Goal: Task Accomplishment & Management: Use online tool/utility

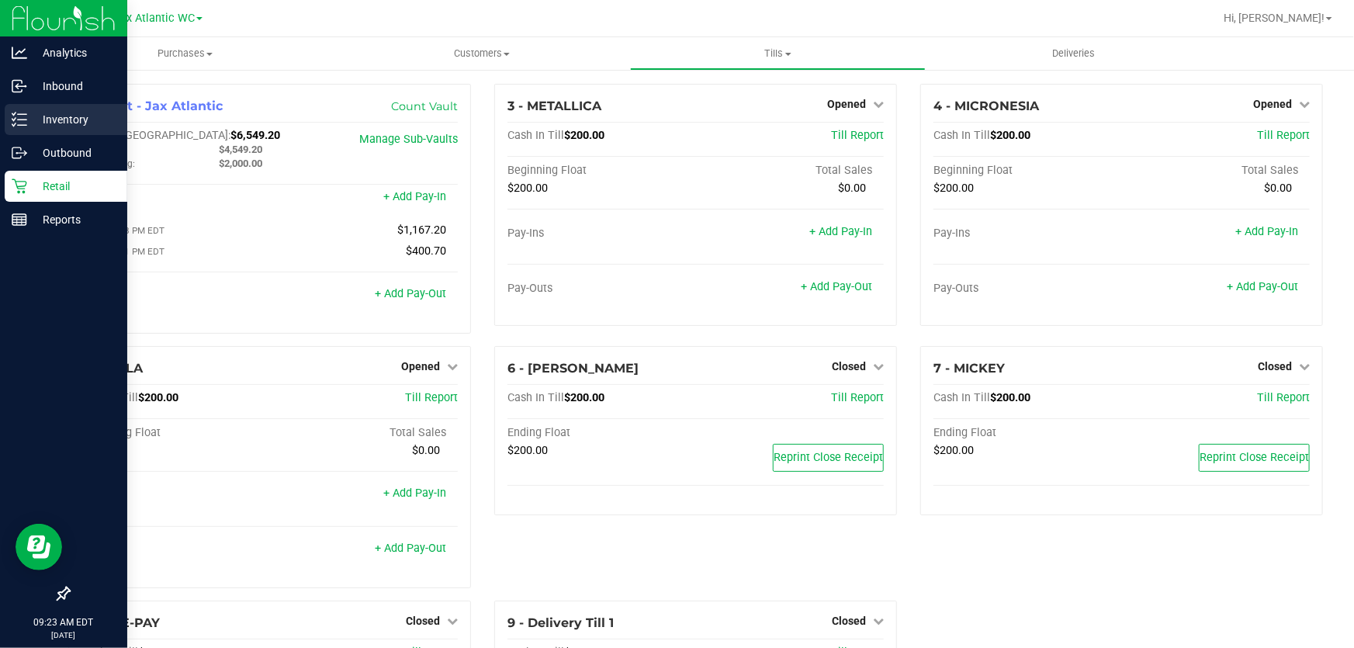
click at [21, 119] on line at bounding box center [22, 119] width 9 height 0
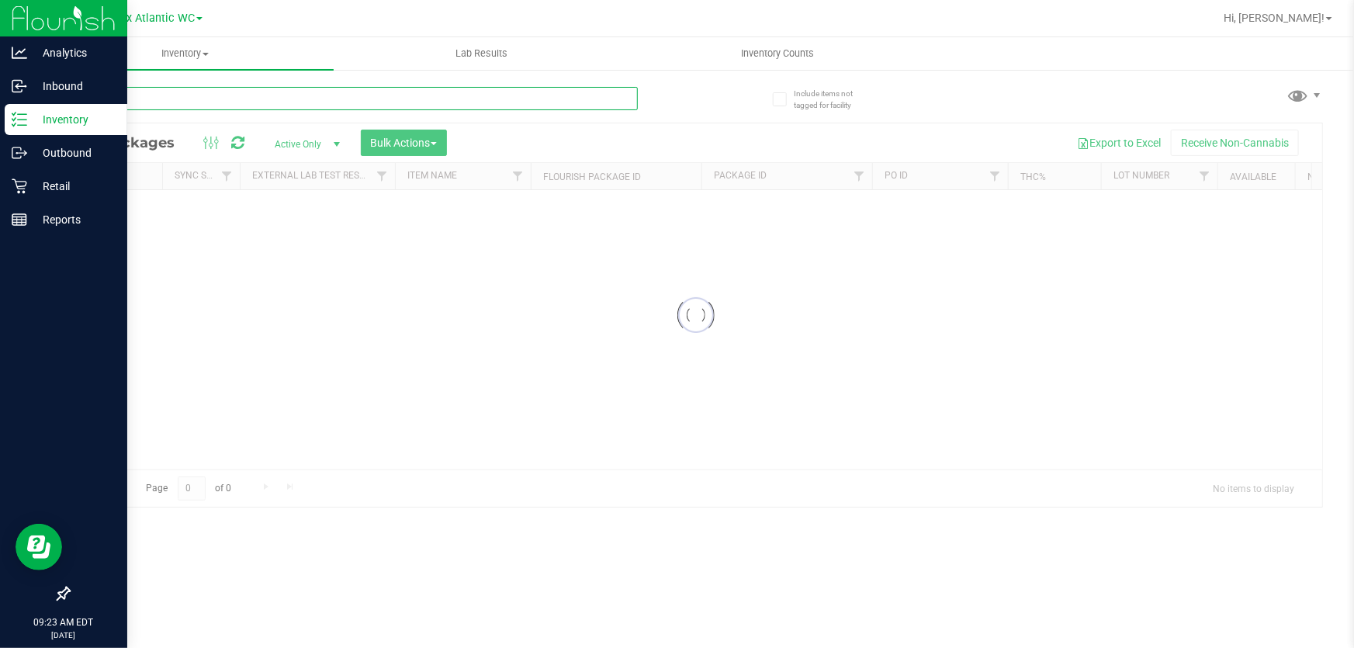
click at [200, 99] on input "text" at bounding box center [352, 98] width 569 height 23
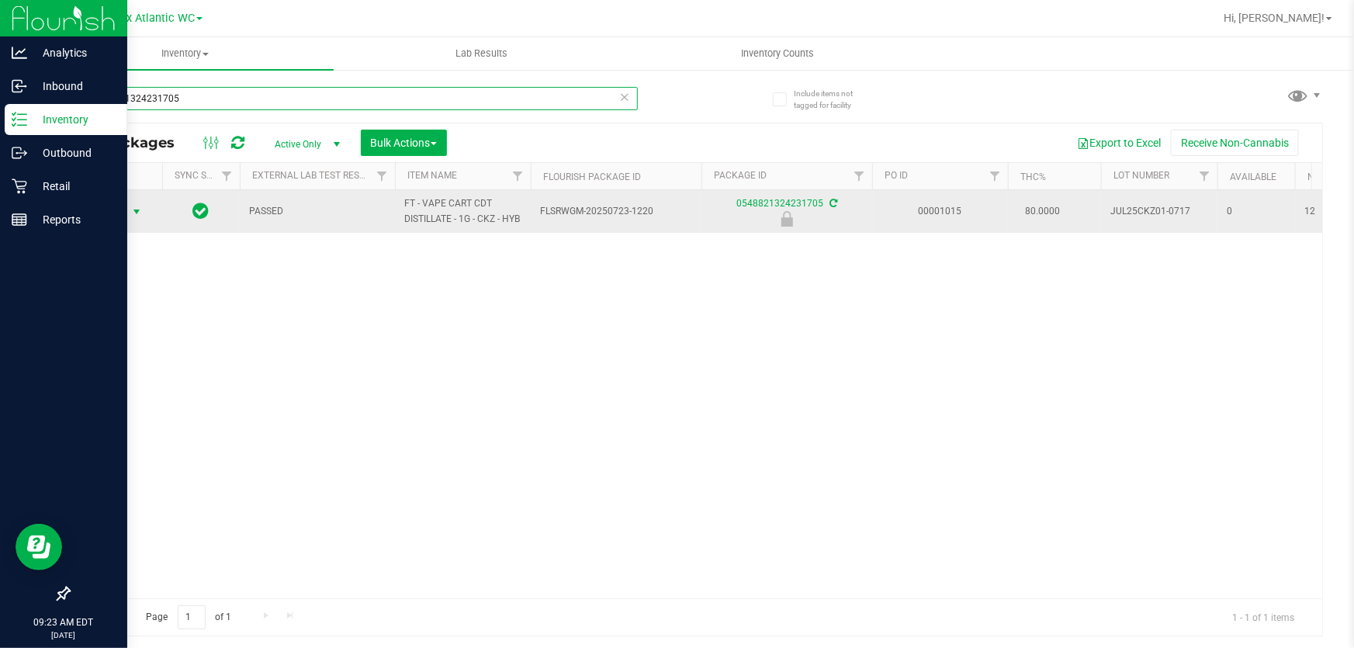
type input "0548821324231705"
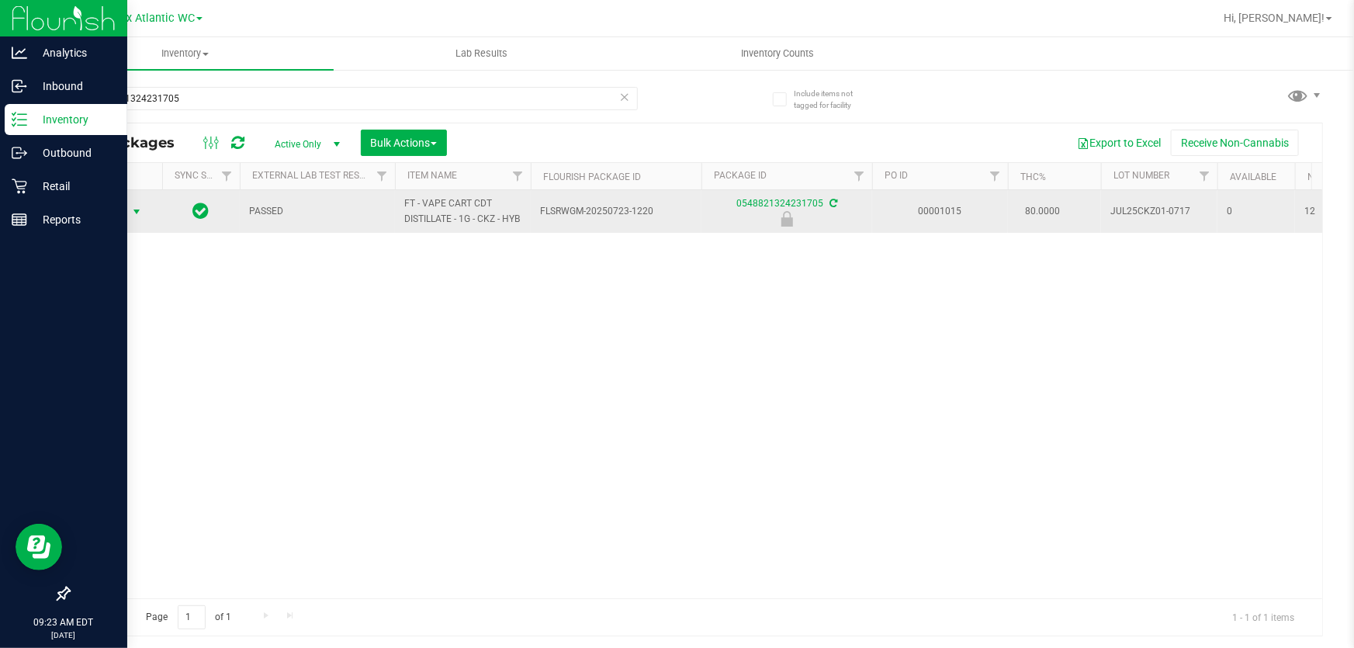
click at [107, 219] on span "Action" at bounding box center [106, 212] width 42 height 22
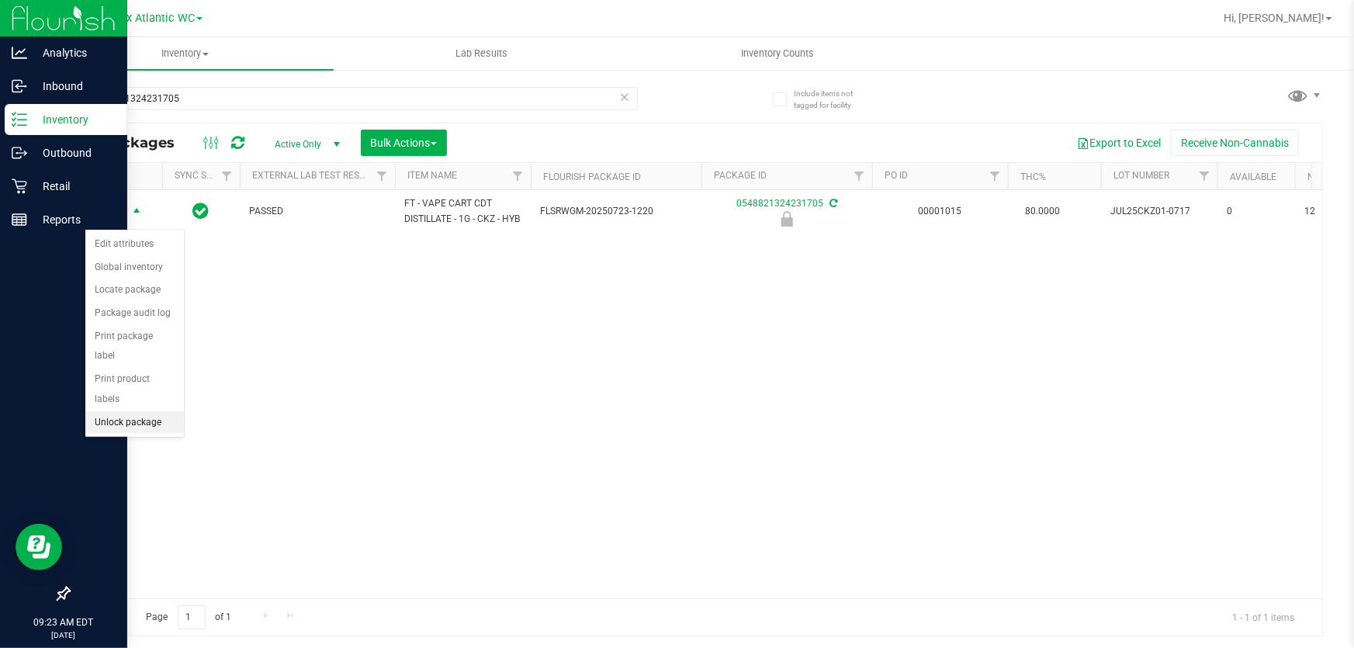
click at [155, 411] on li "Unlock package" at bounding box center [134, 422] width 99 height 23
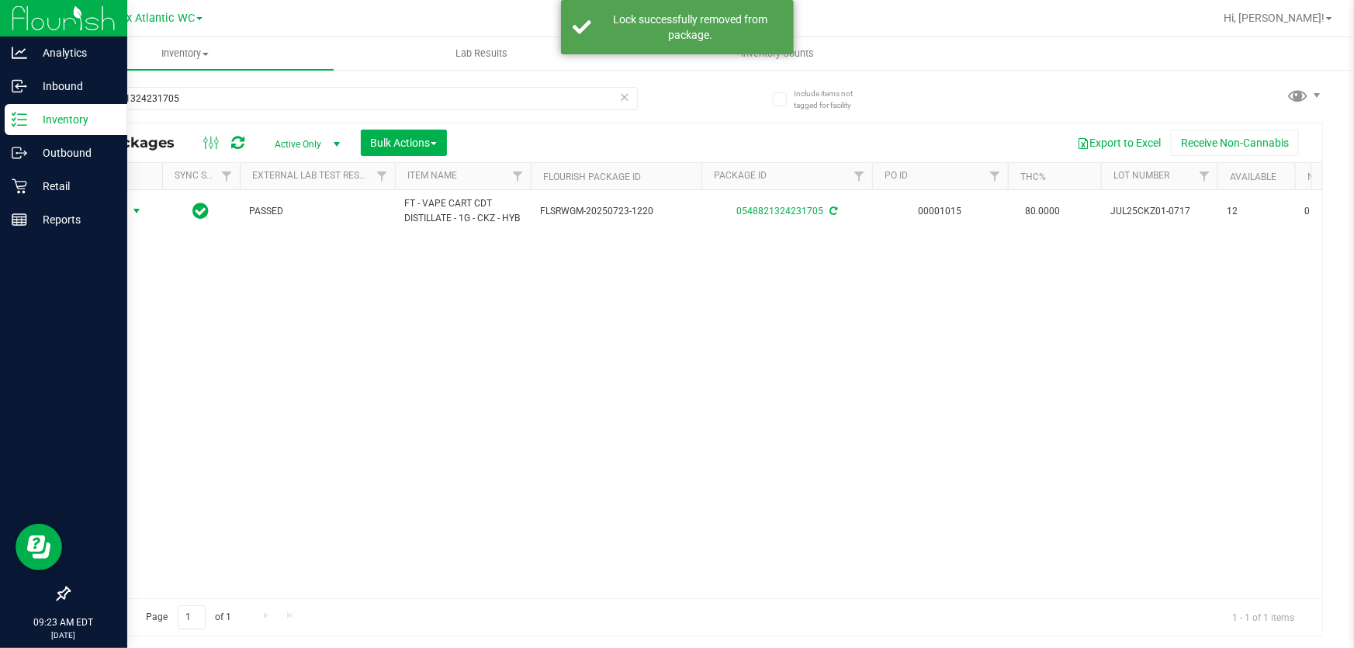
click at [112, 215] on span "Action" at bounding box center [106, 211] width 42 height 22
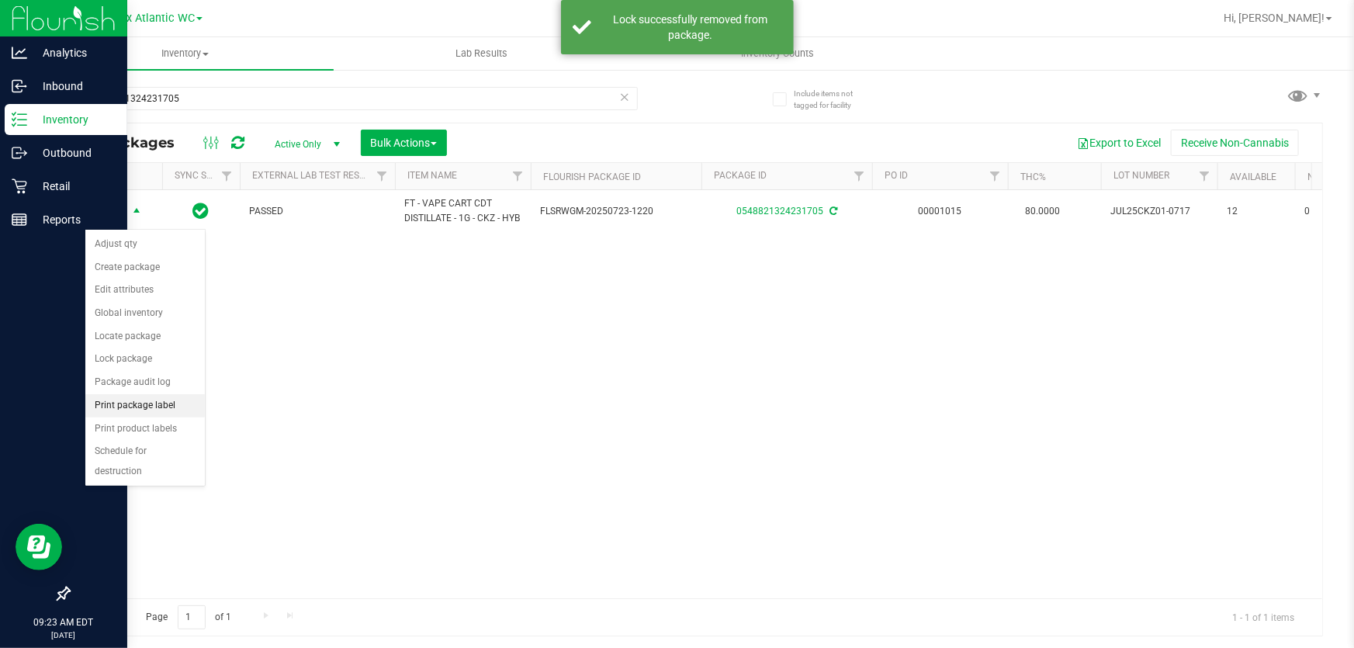
click at [161, 410] on li "Print package label" at bounding box center [144, 405] width 119 height 23
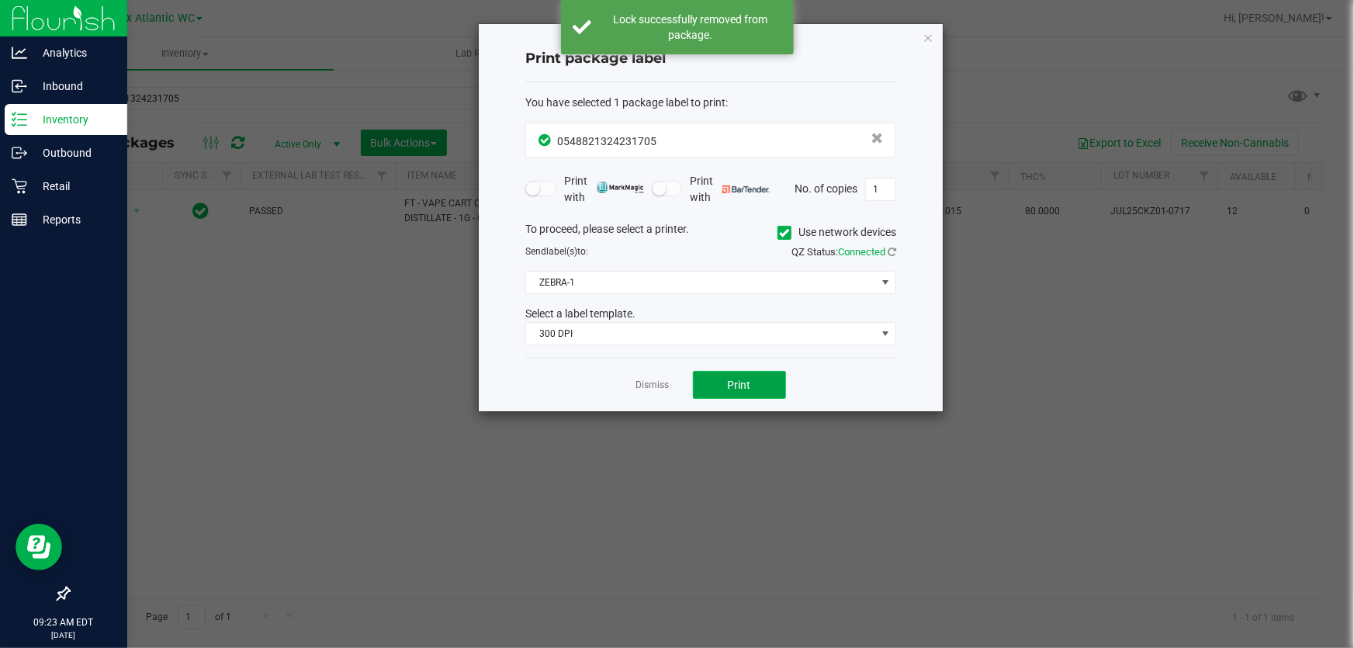
click at [749, 379] on span "Print" at bounding box center [739, 385] width 23 height 12
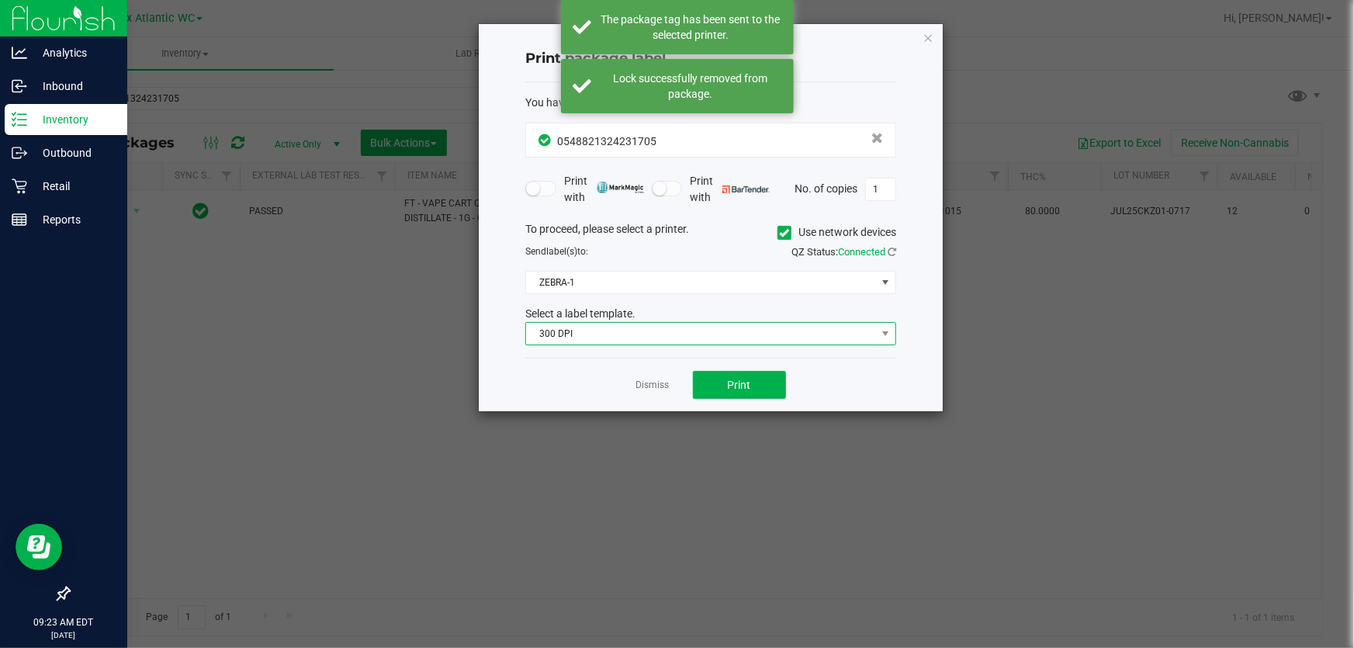
click at [618, 323] on span "300 DPI" at bounding box center [701, 334] width 350 height 22
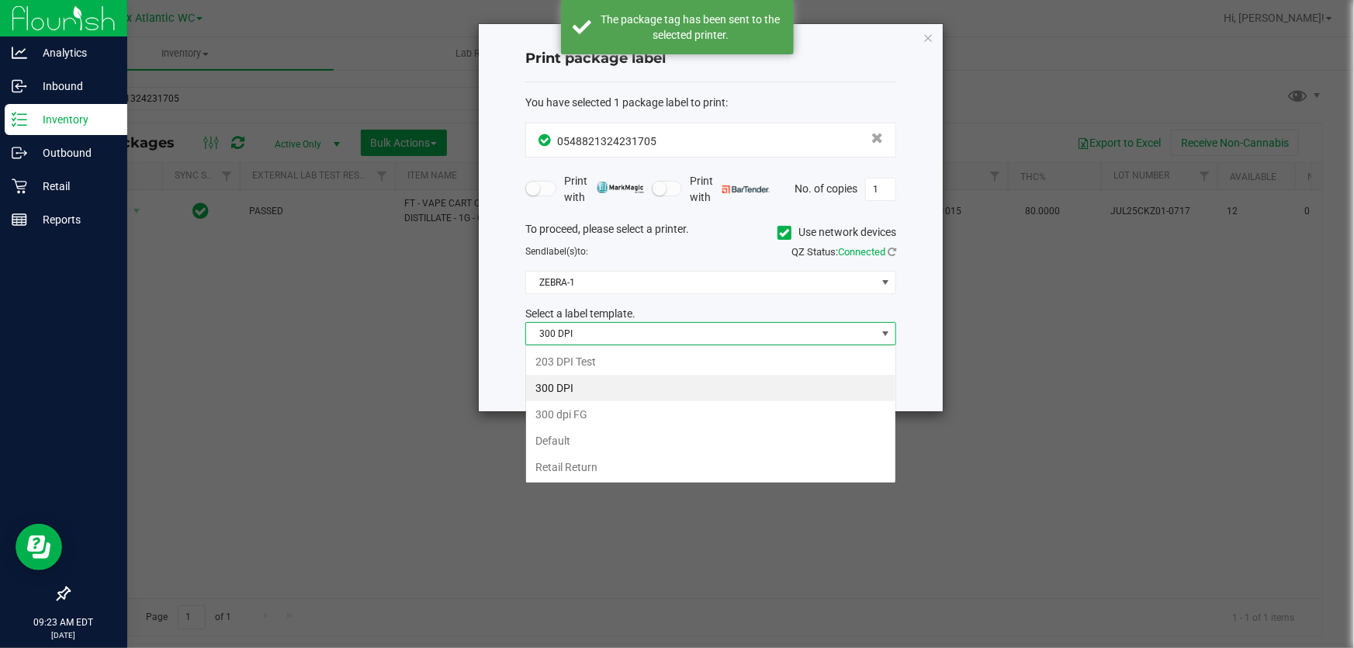
scroll to position [23, 371]
click at [597, 357] on li "203 DPI Test" at bounding box center [710, 361] width 369 height 26
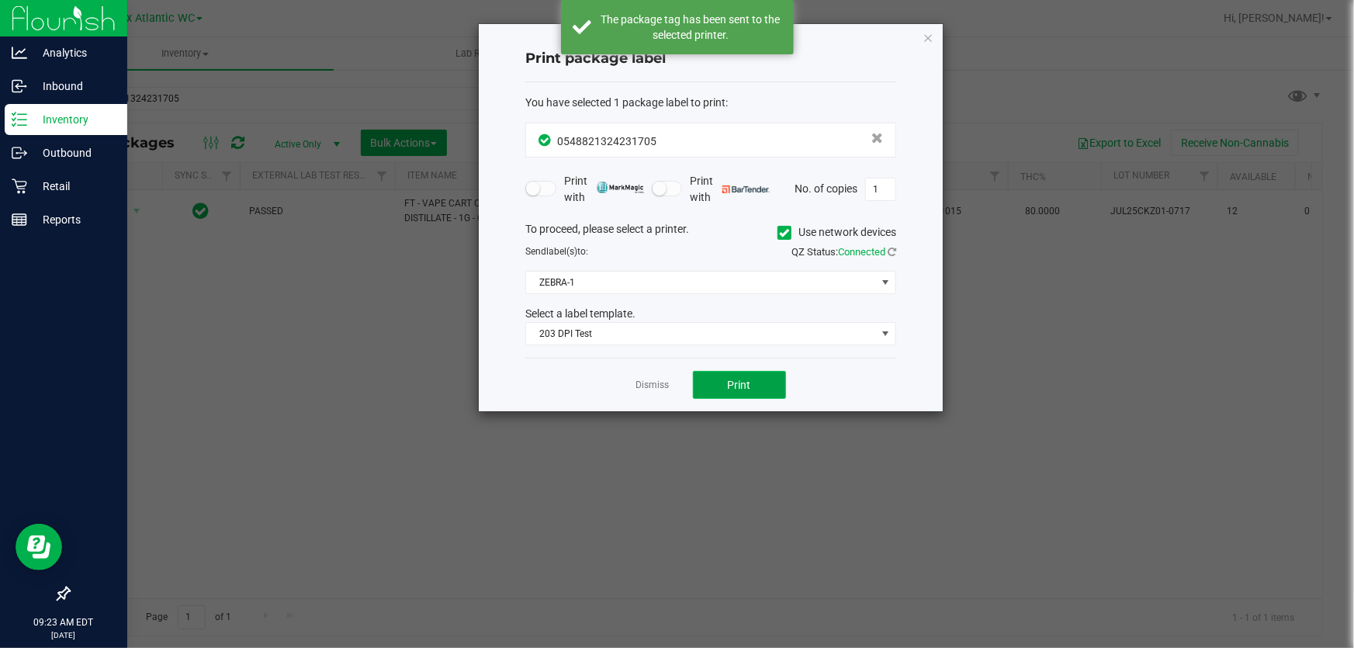
click at [760, 389] on button "Print" at bounding box center [739, 385] width 93 height 28
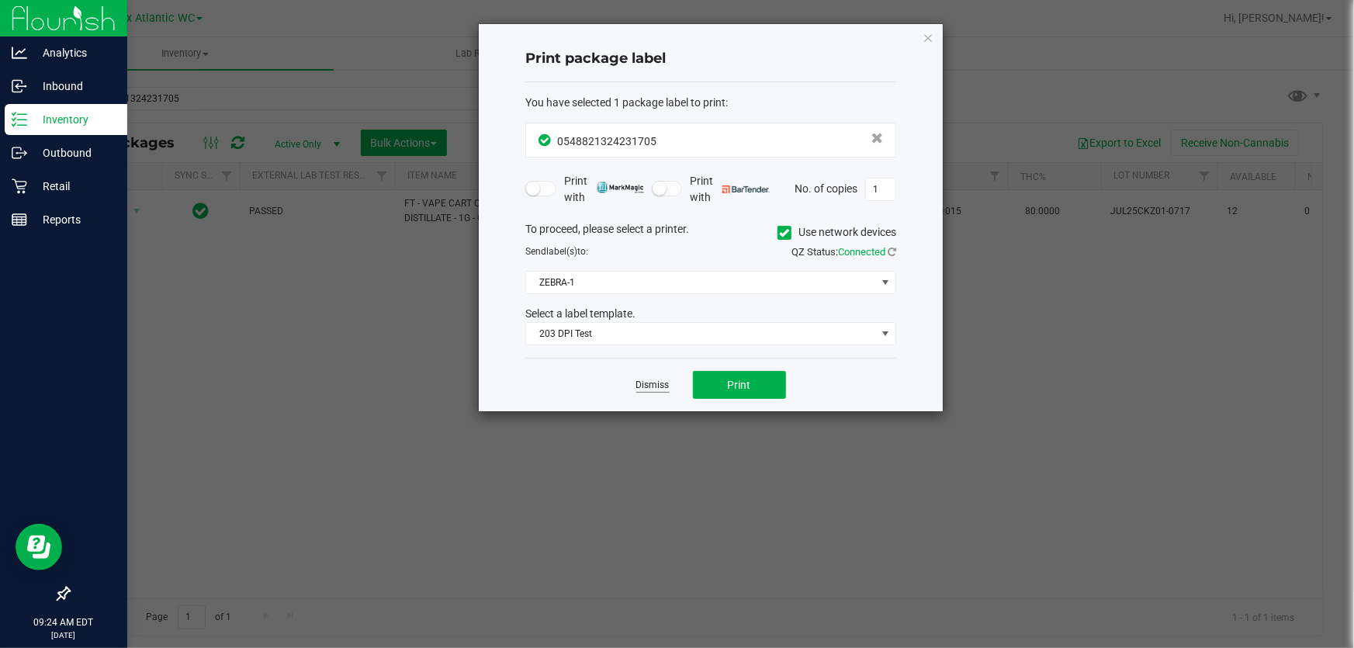
click at [660, 388] on link "Dismiss" at bounding box center [652, 385] width 33 height 13
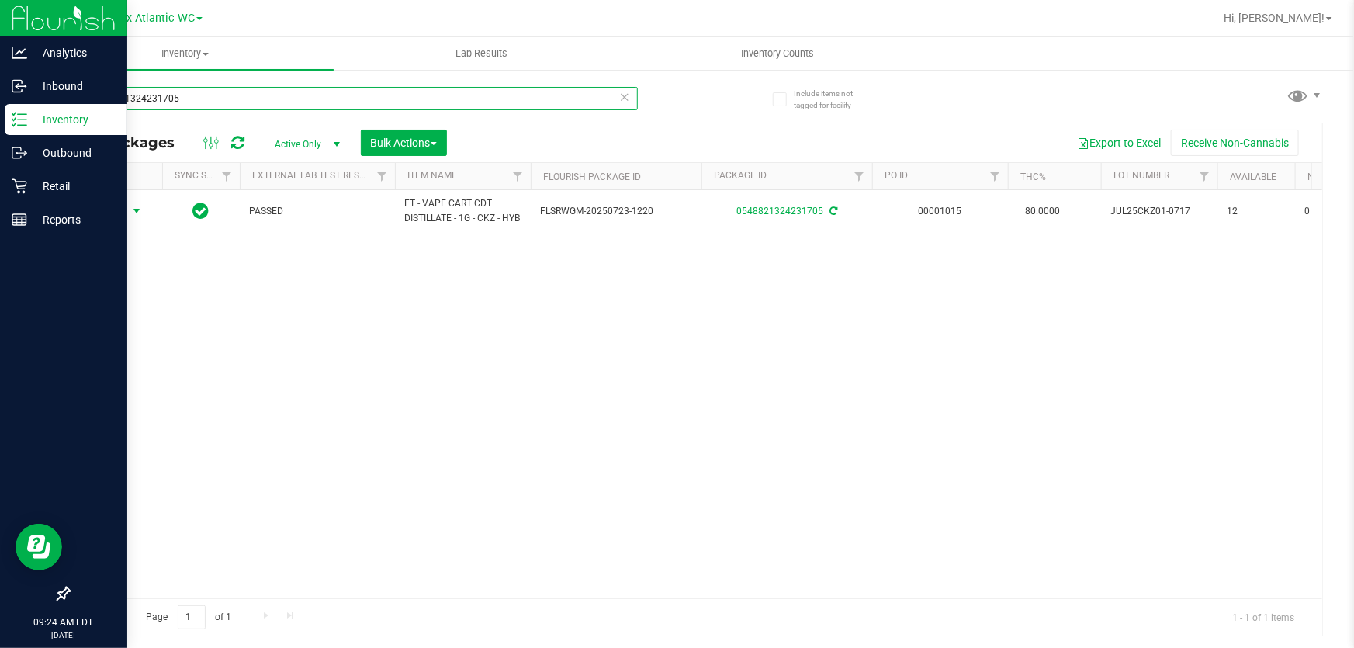
click at [212, 102] on input "0548821324231705" at bounding box center [352, 98] width 569 height 23
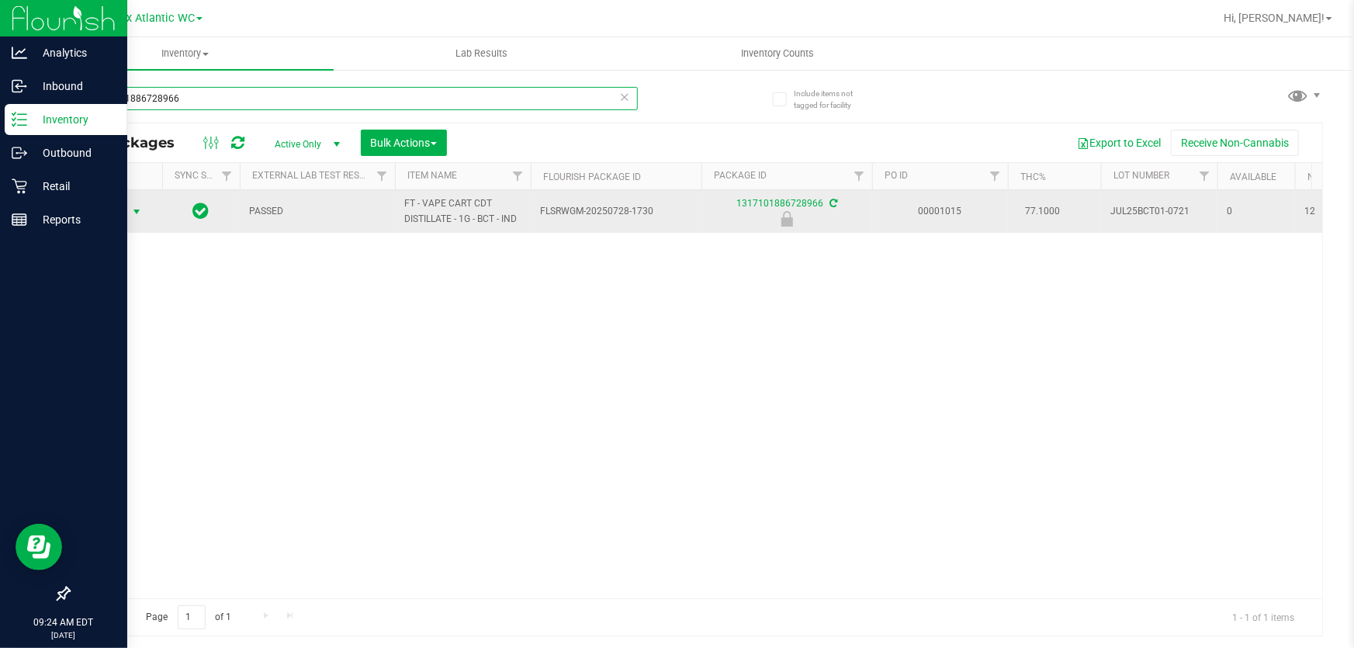
type input "1317101886728966"
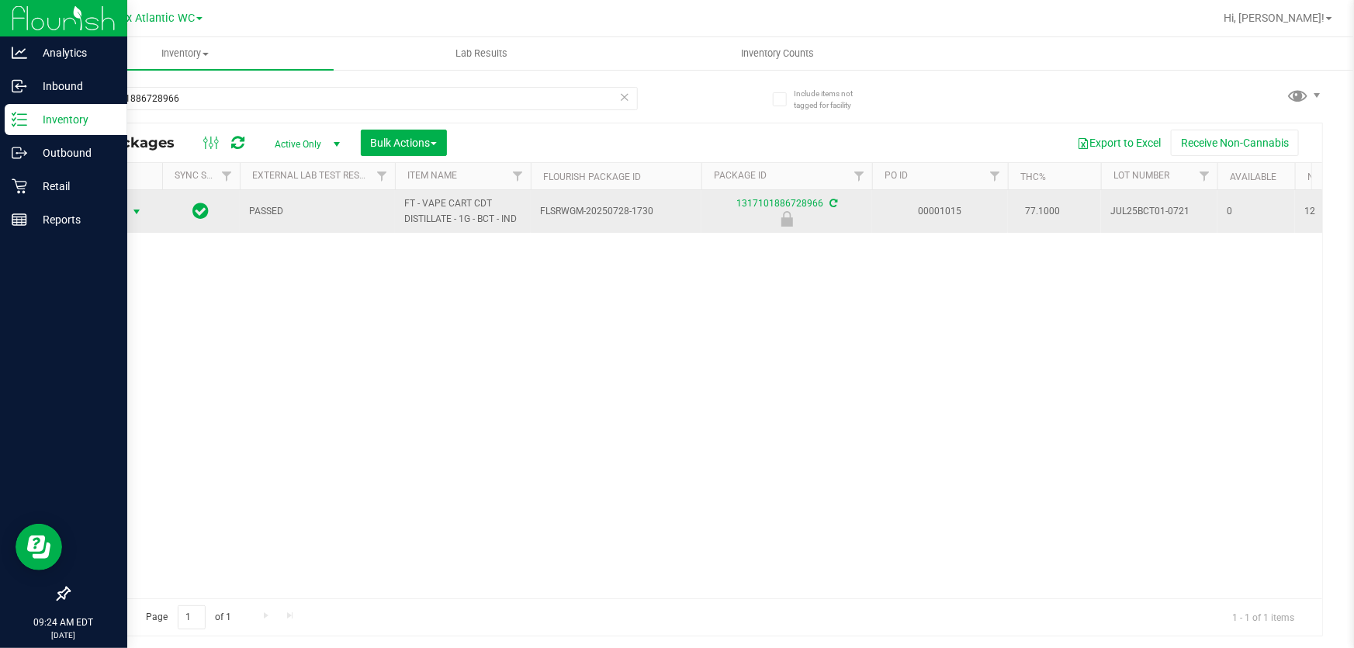
click at [116, 210] on span "Action" at bounding box center [106, 212] width 42 height 22
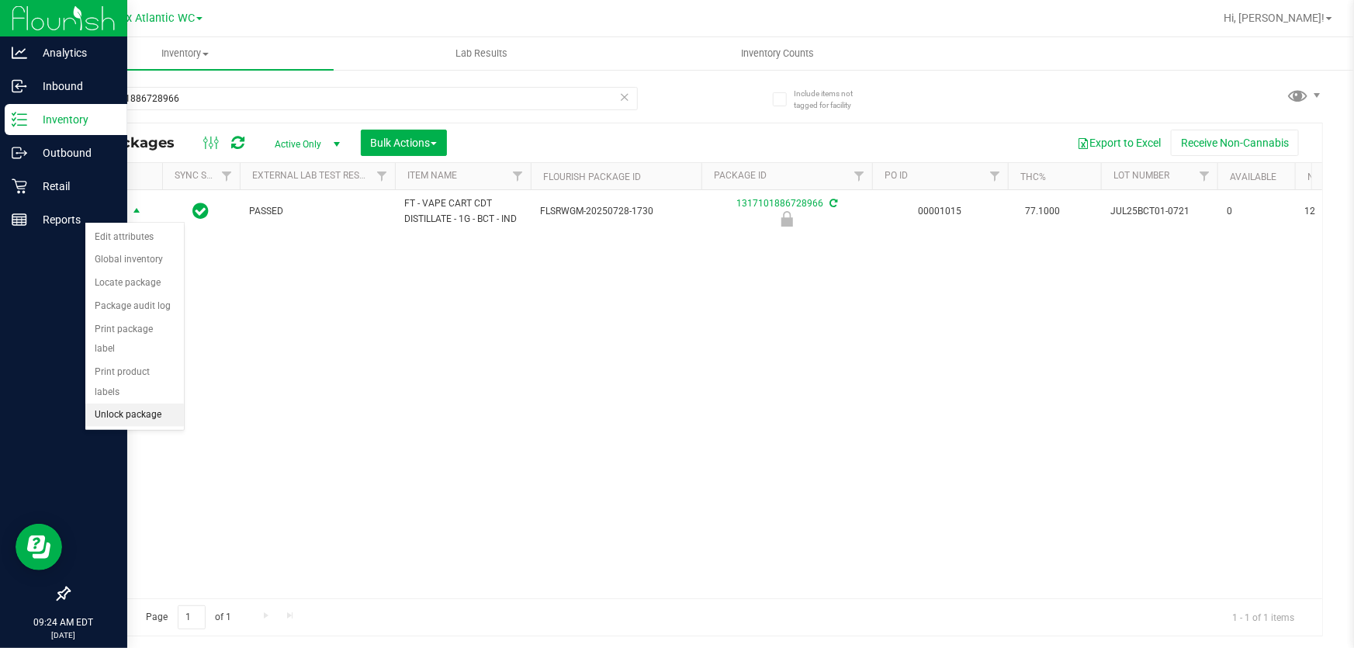
click at [129, 403] on li "Unlock package" at bounding box center [134, 414] width 99 height 23
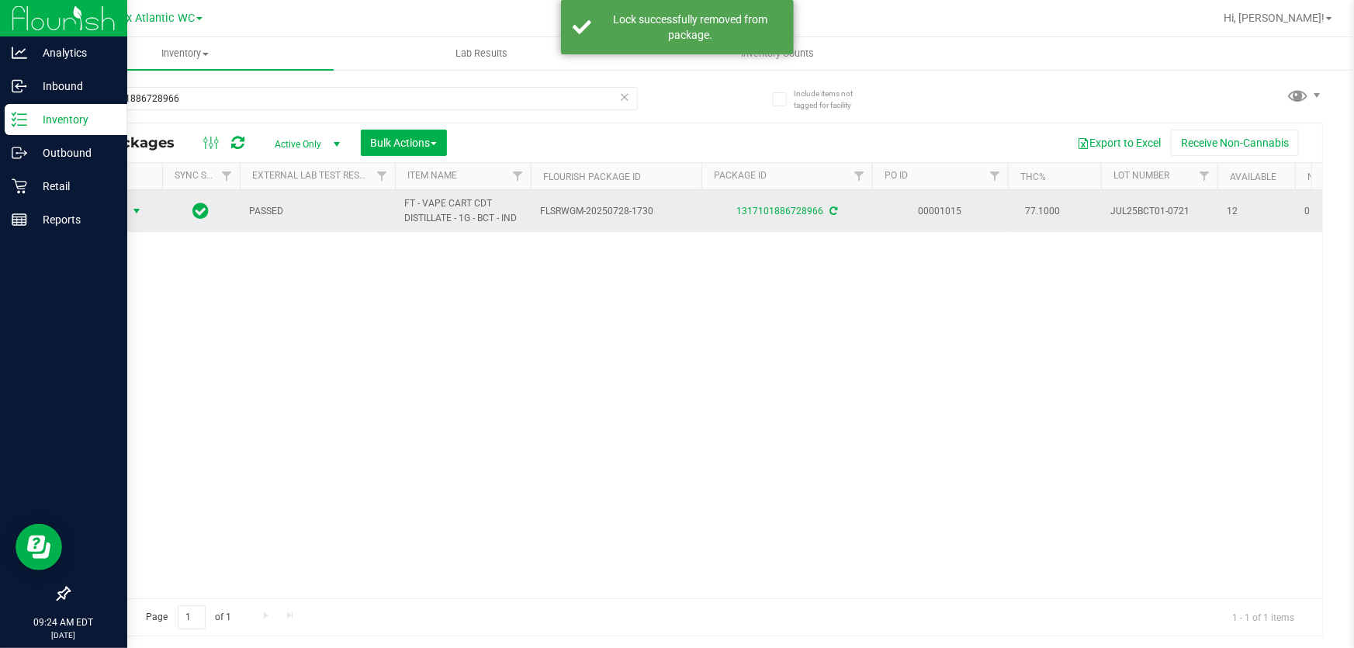
click at [111, 209] on span "Action" at bounding box center [106, 211] width 42 height 22
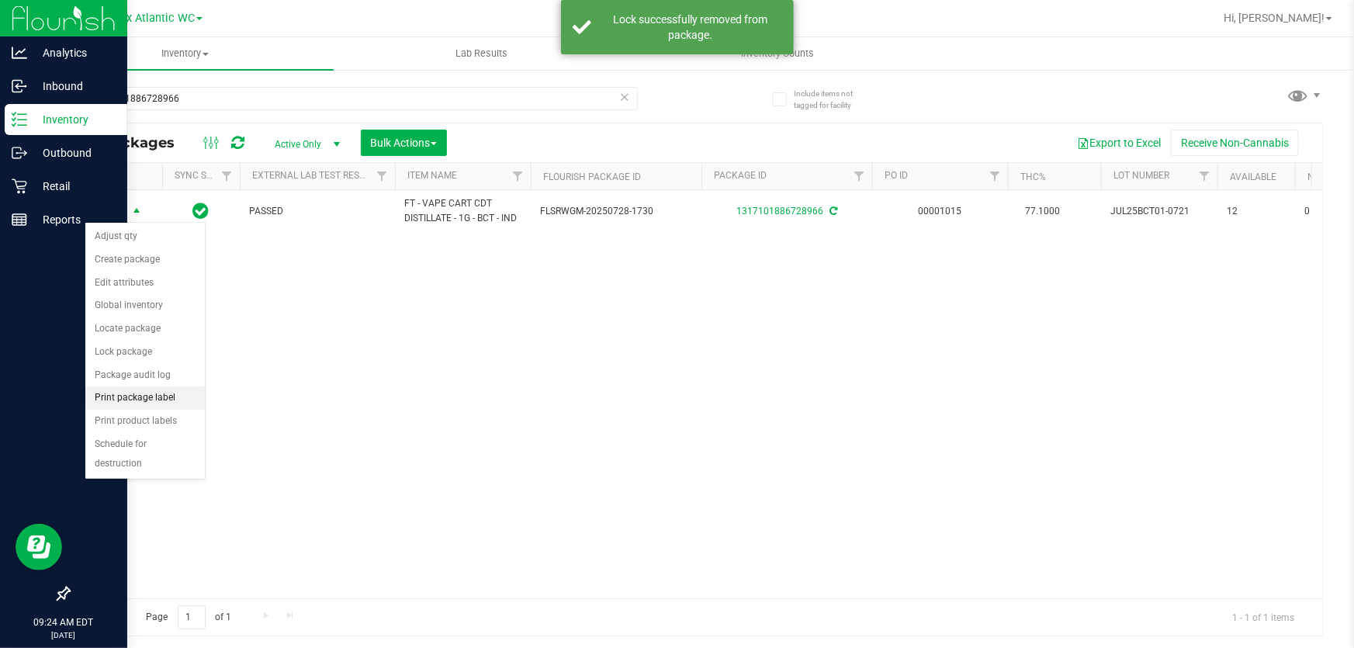
click at [157, 396] on li "Print package label" at bounding box center [144, 397] width 119 height 23
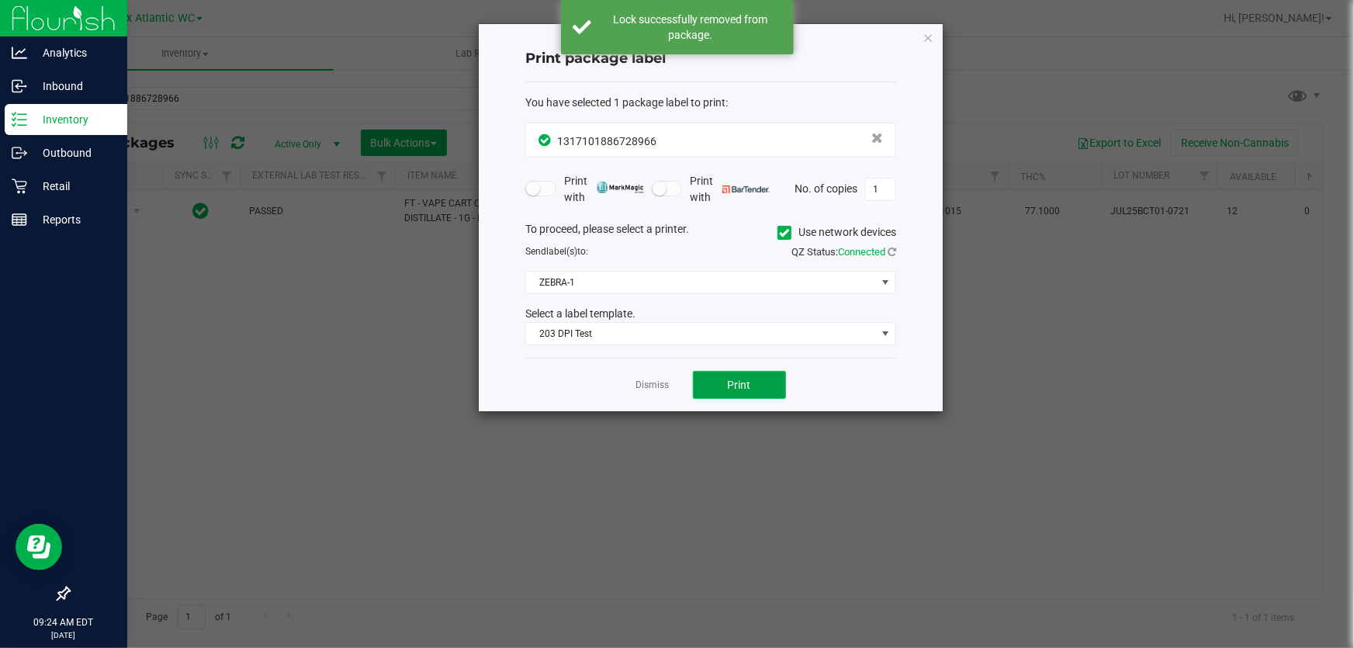
click at [720, 383] on button "Print" at bounding box center [739, 385] width 93 height 28
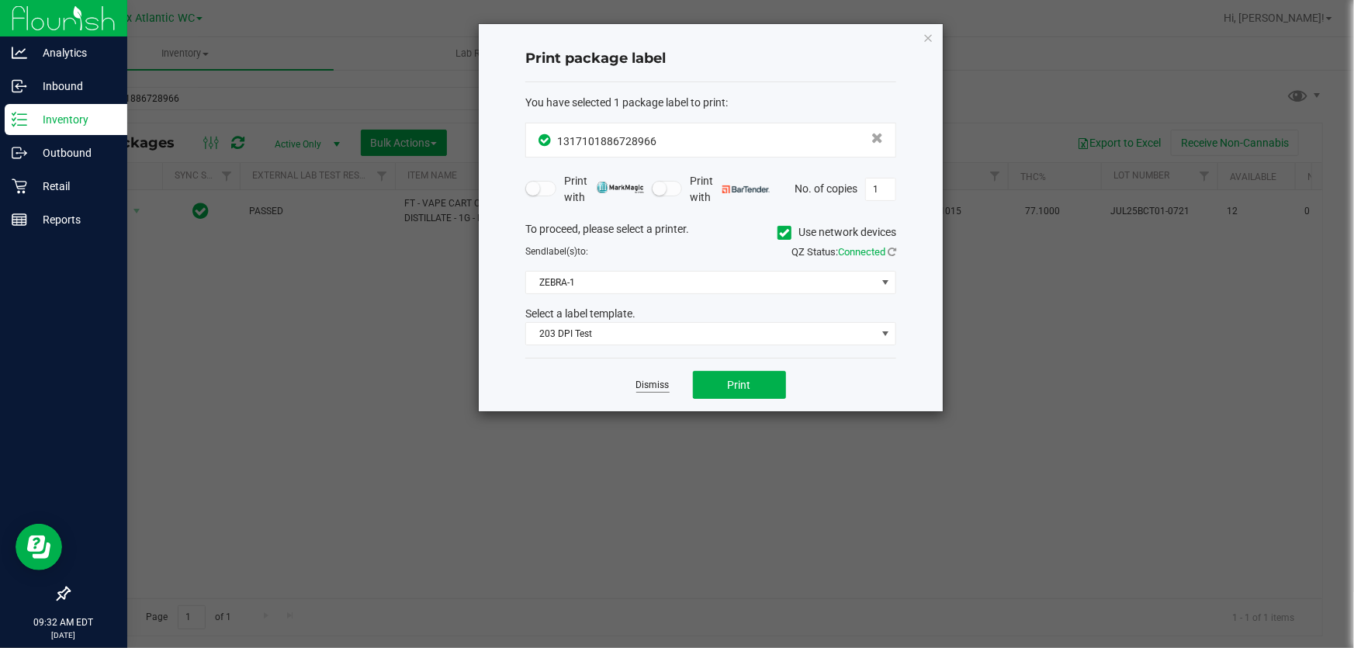
click at [666, 380] on link "Dismiss" at bounding box center [652, 385] width 33 height 13
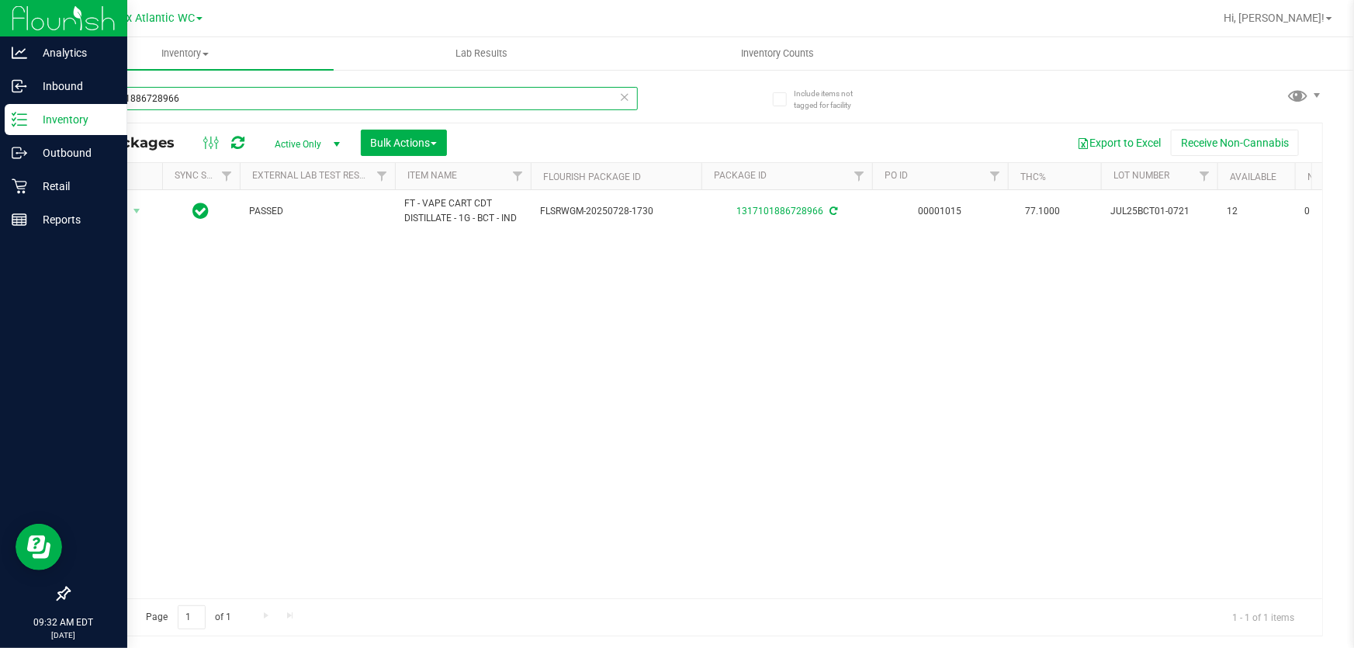
click at [193, 101] on input "1317101886728966" at bounding box center [352, 98] width 569 height 23
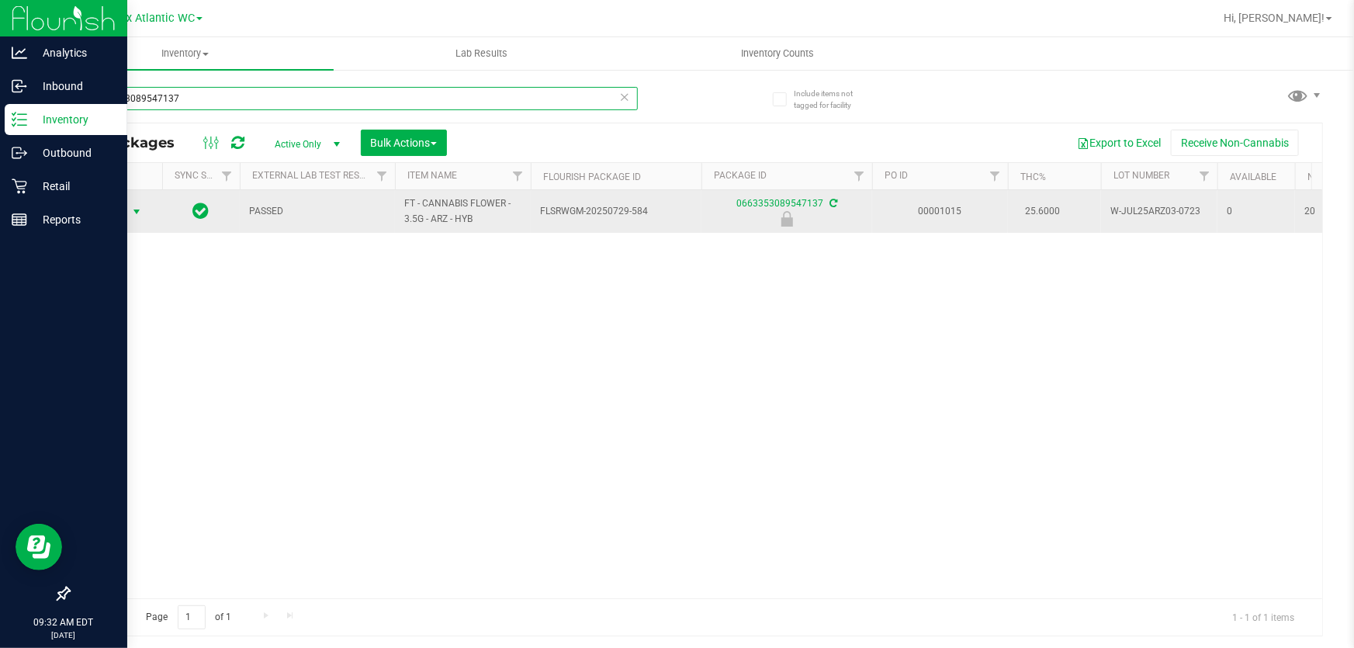
type input "0663353089547137"
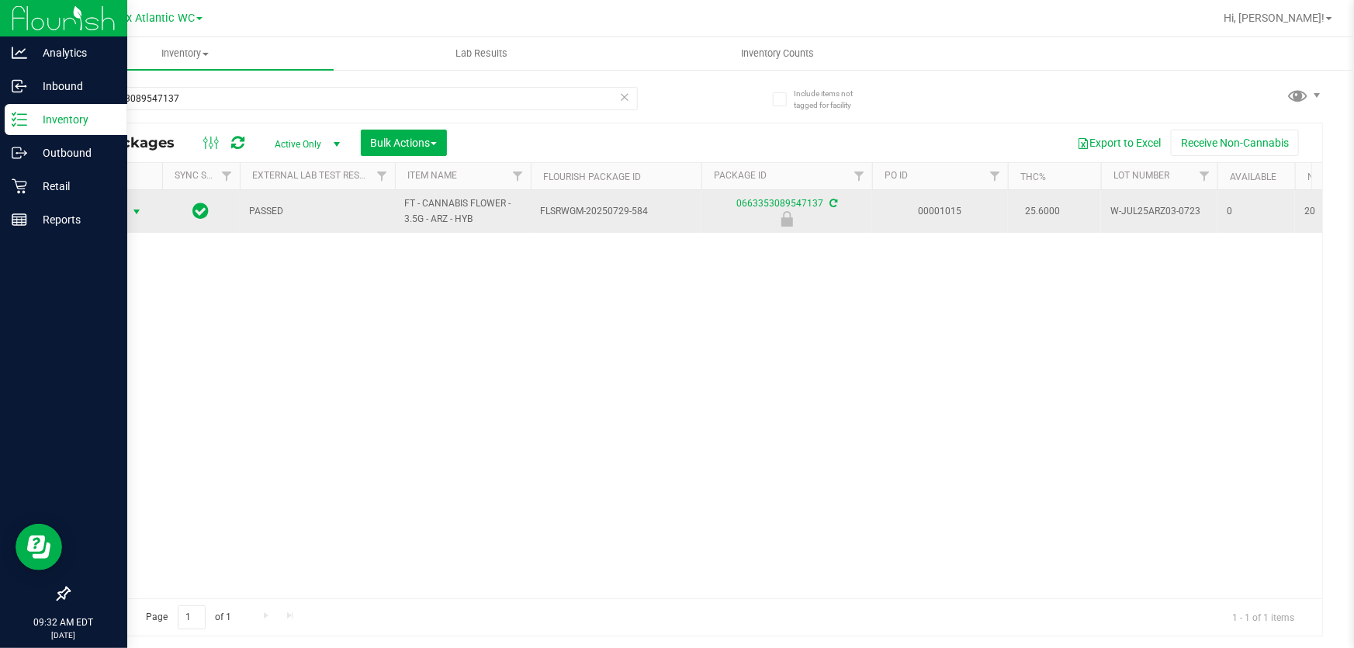
click at [109, 206] on span "Action" at bounding box center [106, 212] width 42 height 22
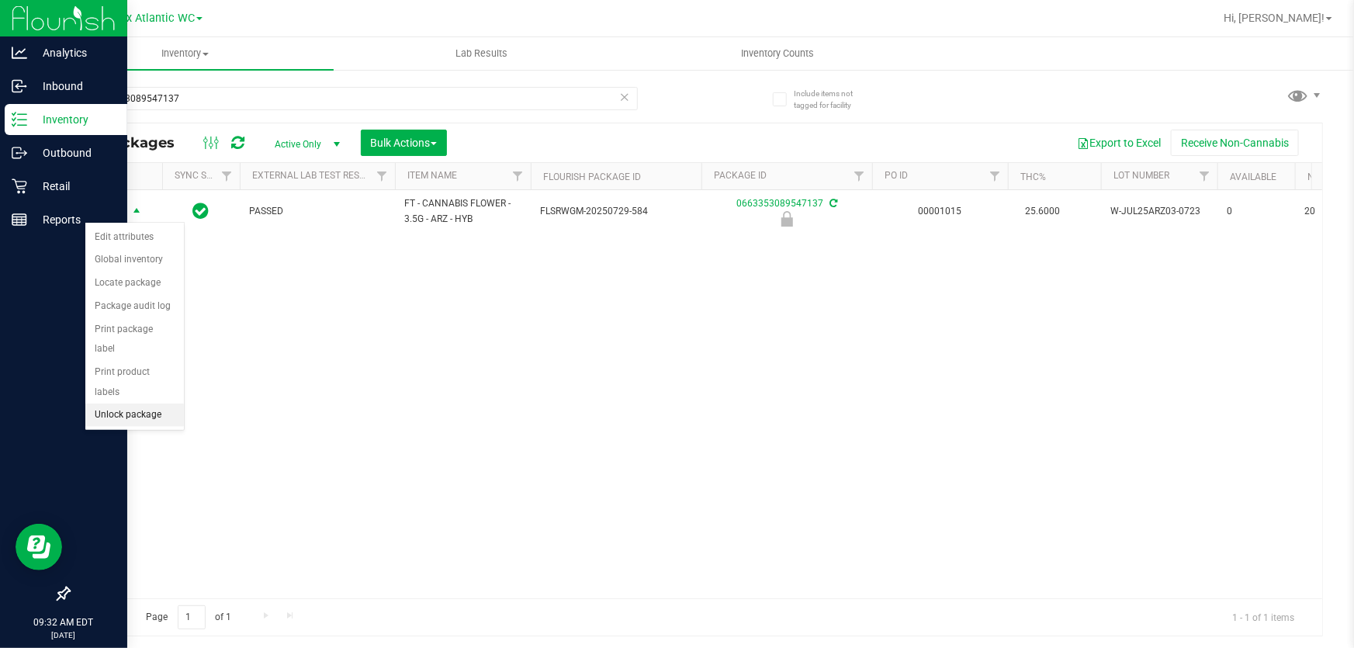
click at [150, 403] on li "Unlock package" at bounding box center [134, 414] width 99 height 23
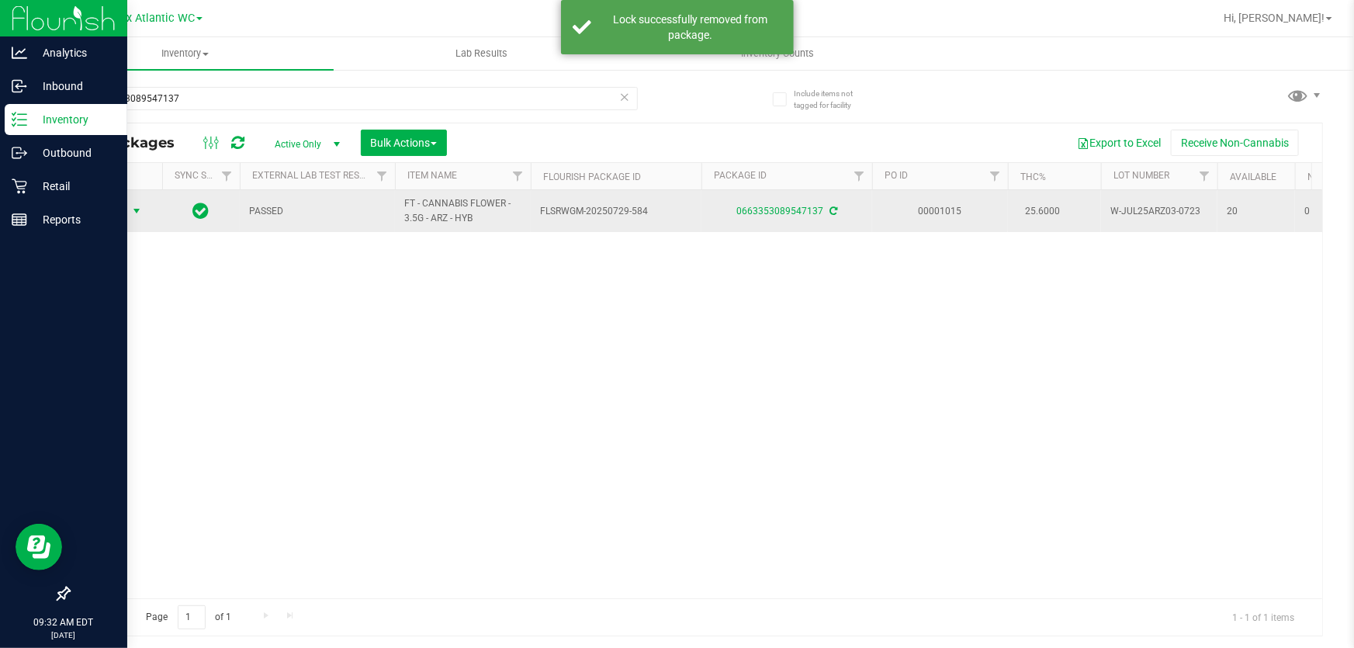
click at [113, 214] on span "Action" at bounding box center [106, 211] width 42 height 22
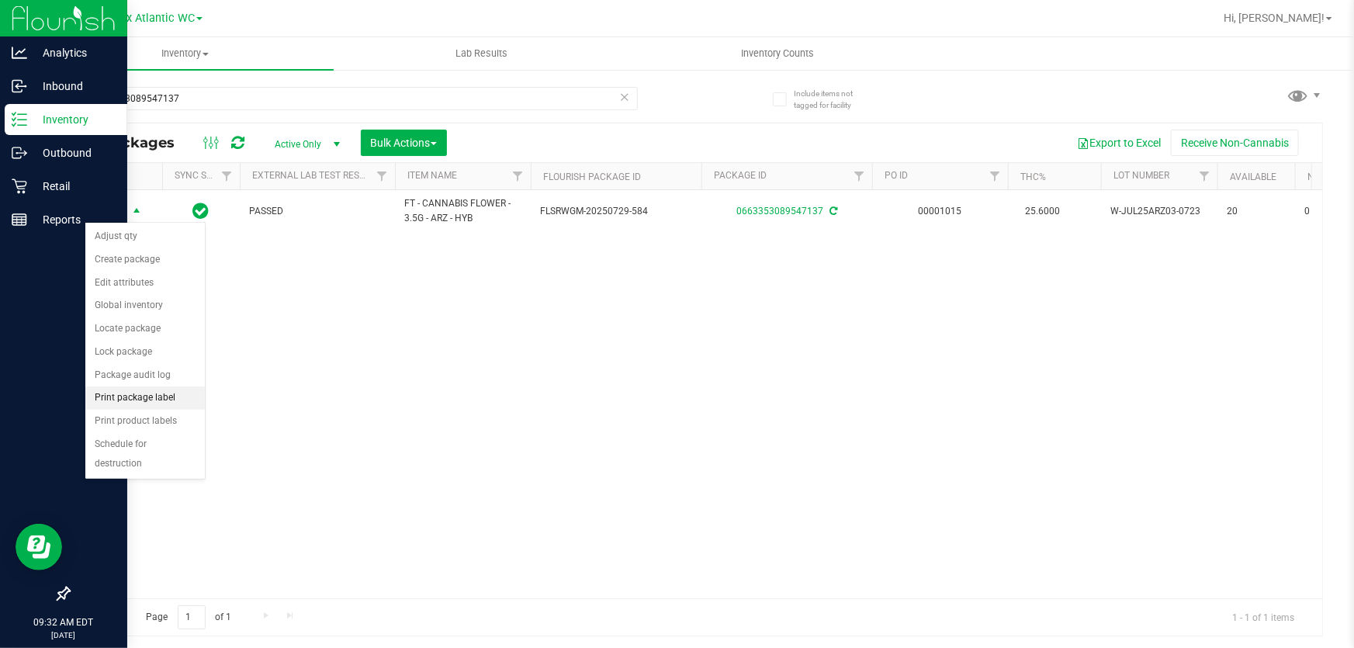
click at [158, 400] on li "Print package label" at bounding box center [144, 397] width 119 height 23
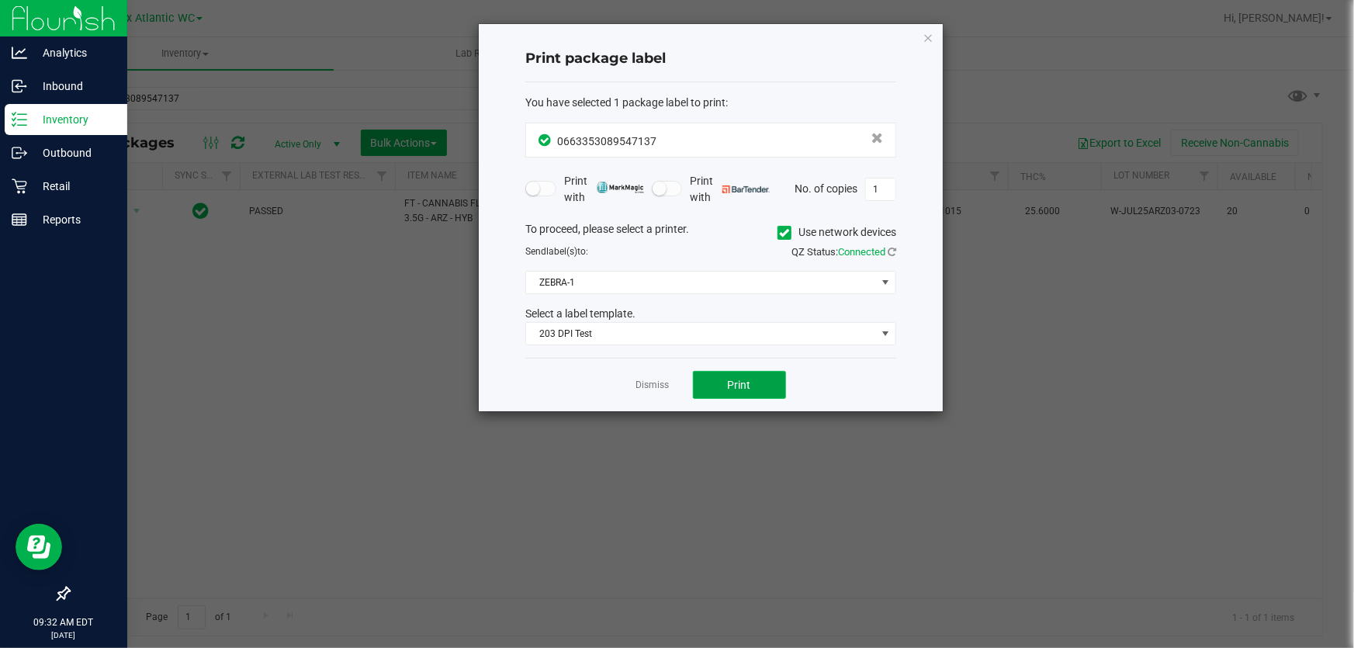
click at [747, 379] on span "Print" at bounding box center [739, 385] width 23 height 12
click at [725, 386] on button "Print" at bounding box center [739, 385] width 93 height 28
click at [653, 386] on link "Dismiss" at bounding box center [652, 385] width 33 height 13
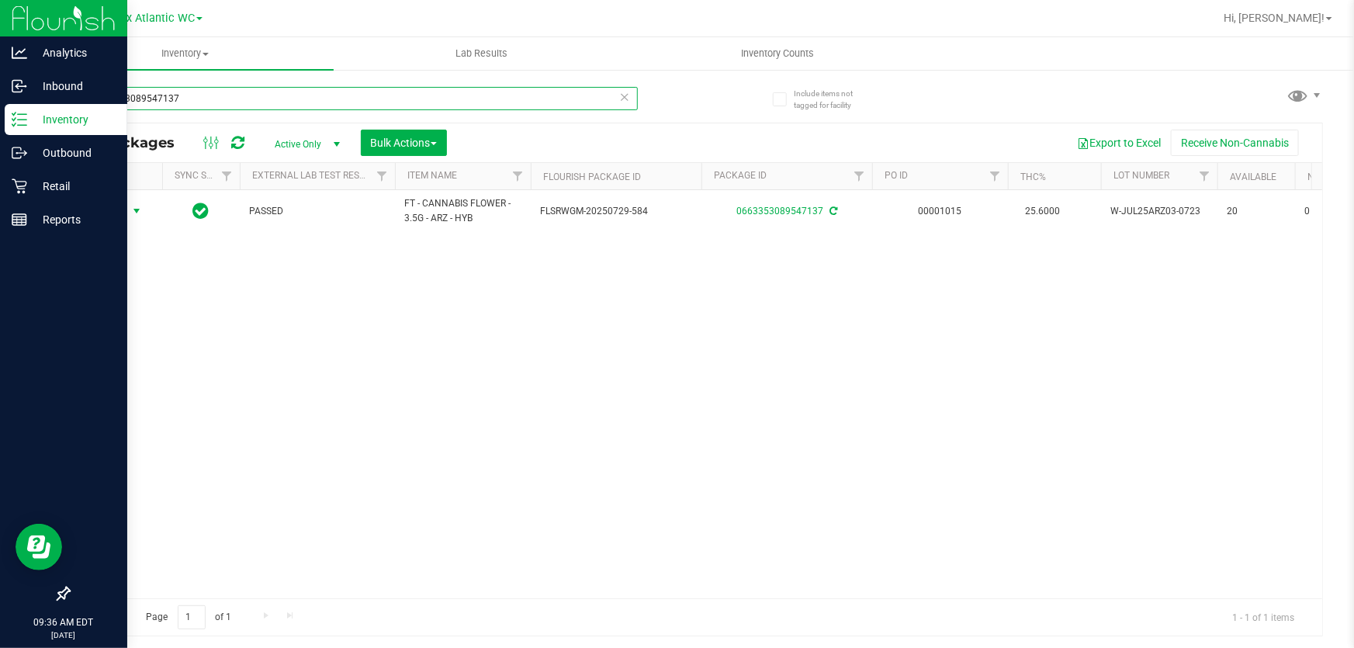
click at [206, 89] on input "0663353089547137" at bounding box center [352, 98] width 569 height 23
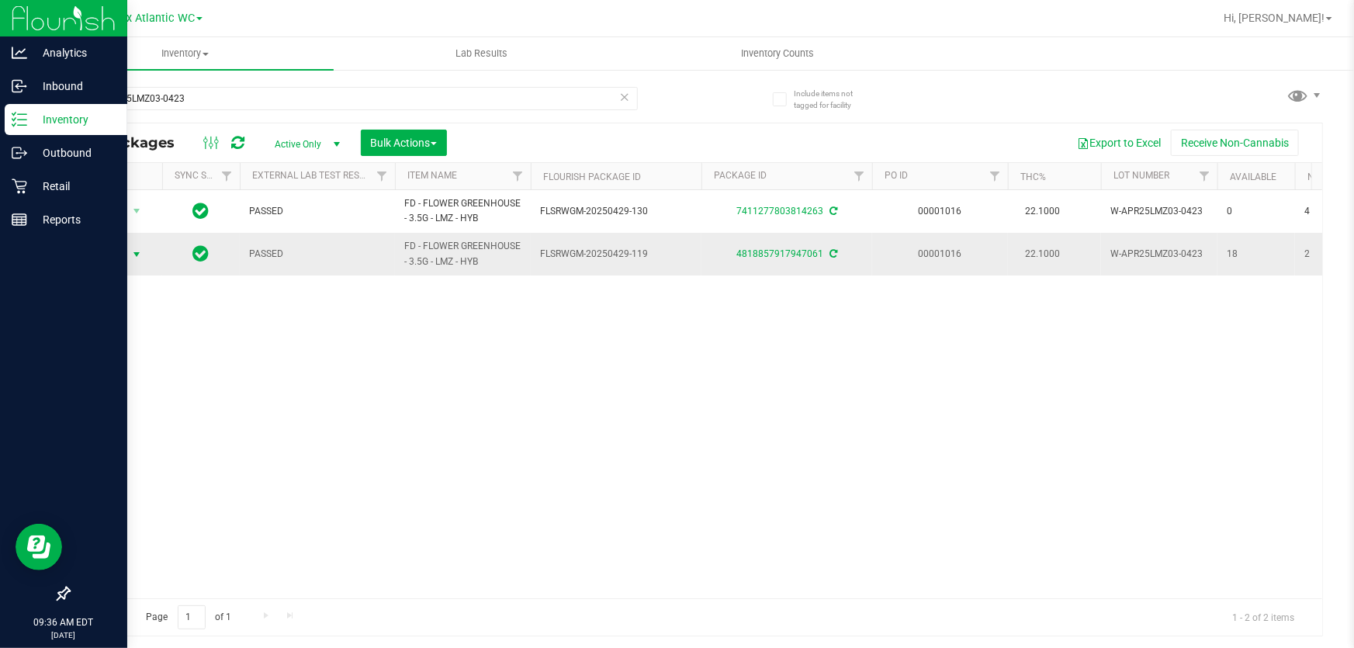
click at [116, 251] on span "Action" at bounding box center [106, 255] width 42 height 22
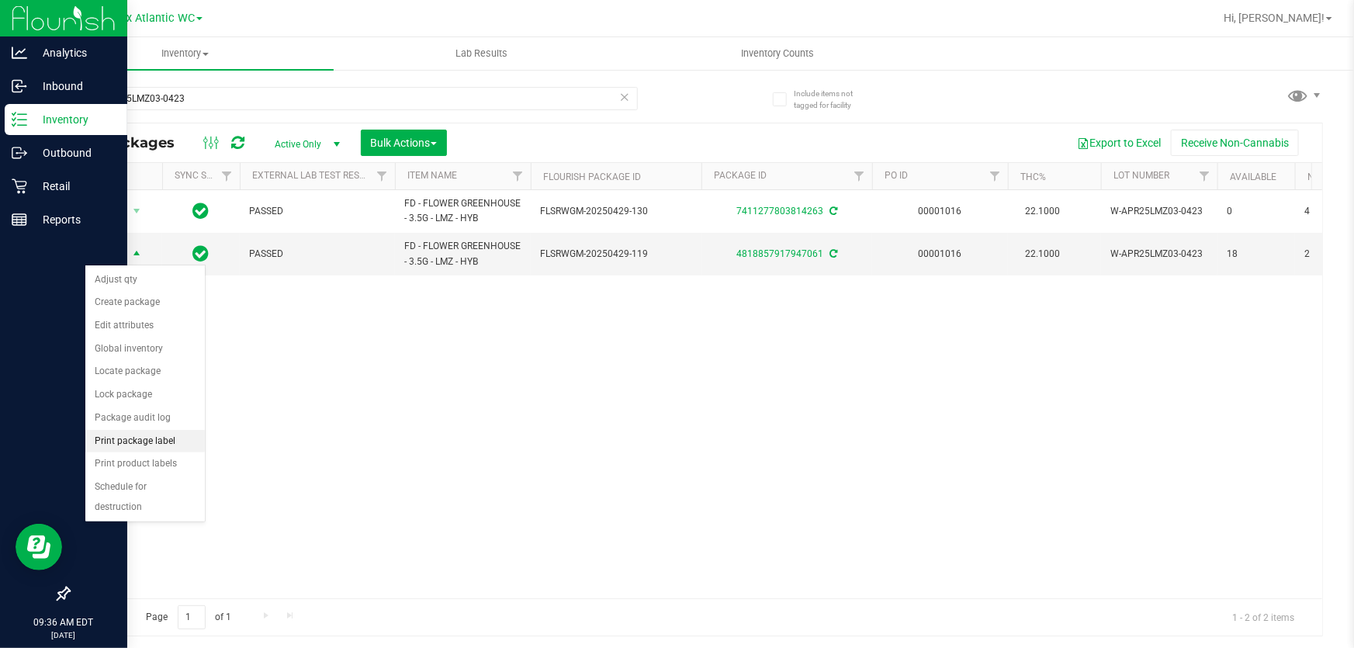
click at [163, 442] on li "Print package label" at bounding box center [144, 441] width 119 height 23
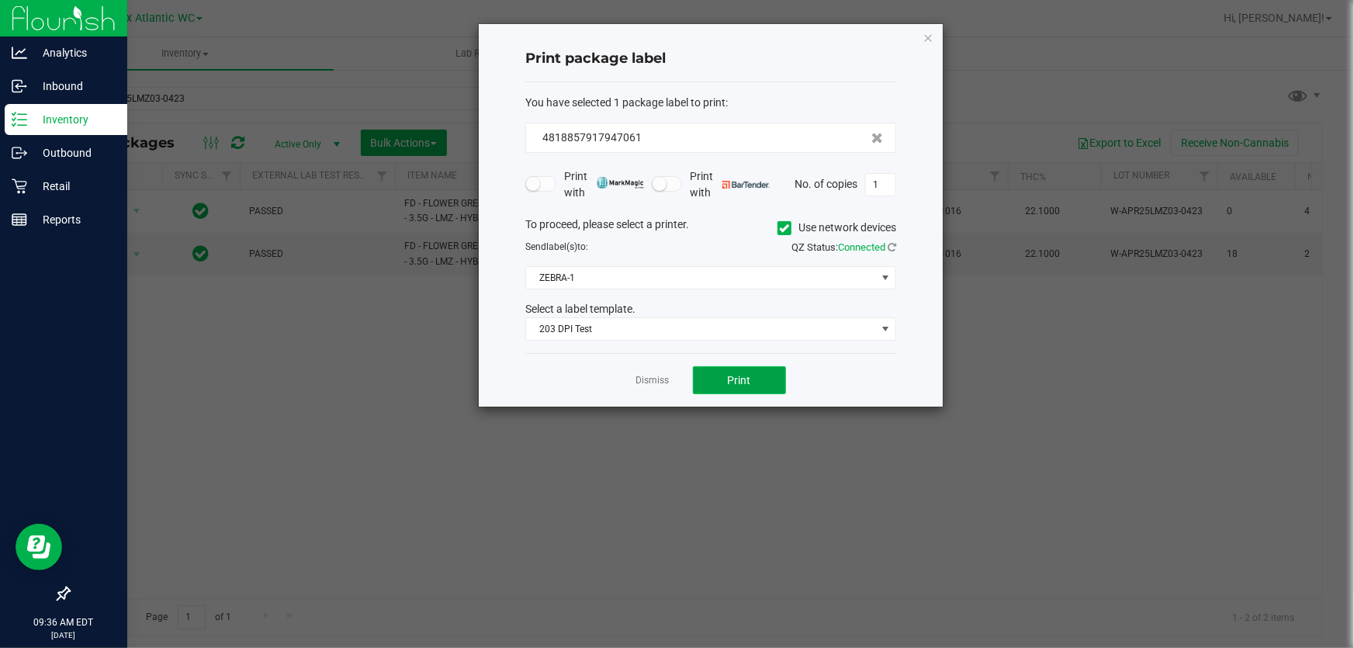
click at [735, 392] on button "Print" at bounding box center [739, 380] width 93 height 28
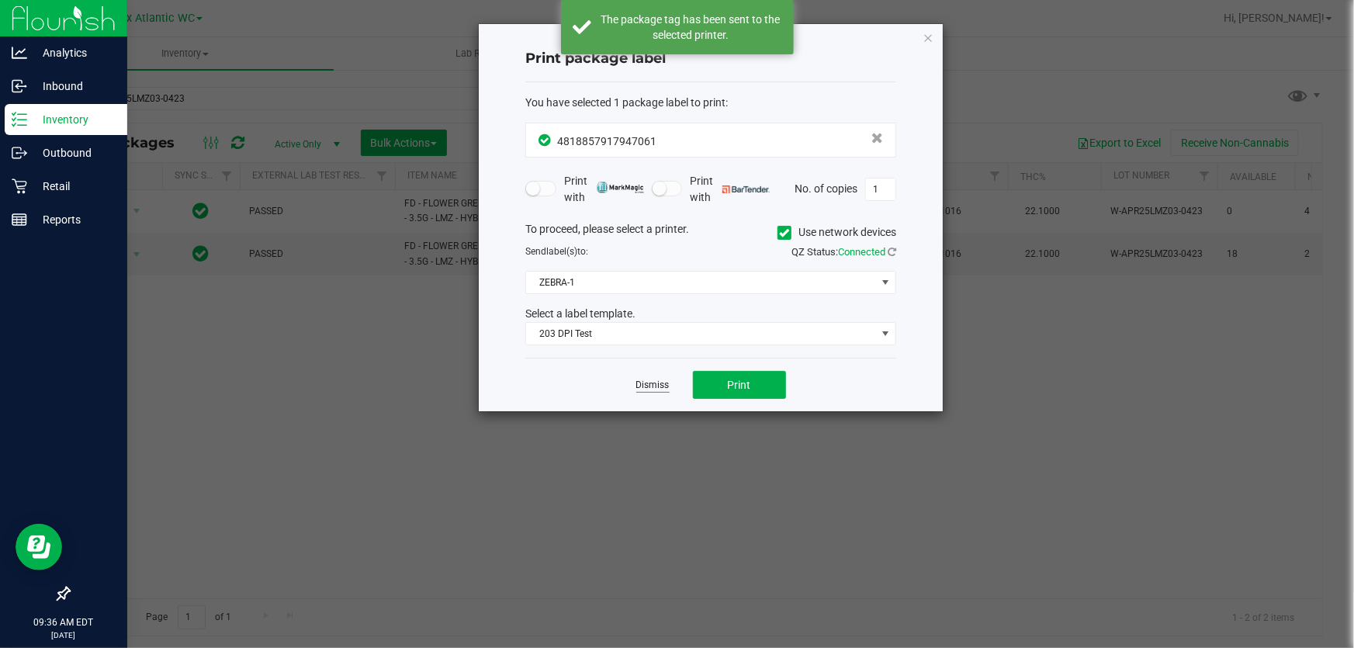
click at [666, 383] on link "Dismiss" at bounding box center [652, 385] width 33 height 13
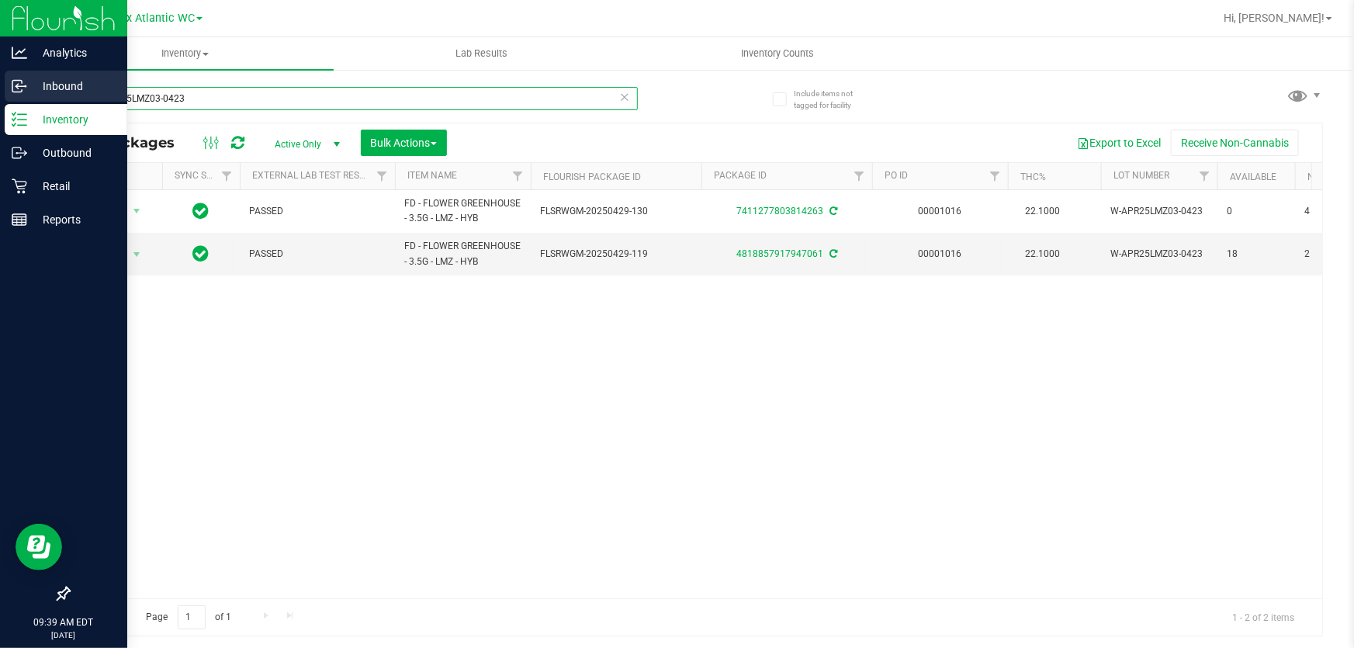
drag, startPoint x: 116, startPoint y: 102, endPoint x: 0, endPoint y: 78, distance: 118.8
click at [0, 82] on div "Analytics Inbound Inventory Outbound Retail Reports 09:39 AM EDT [DATE] 08/27 J…" at bounding box center [677, 324] width 1354 height 648
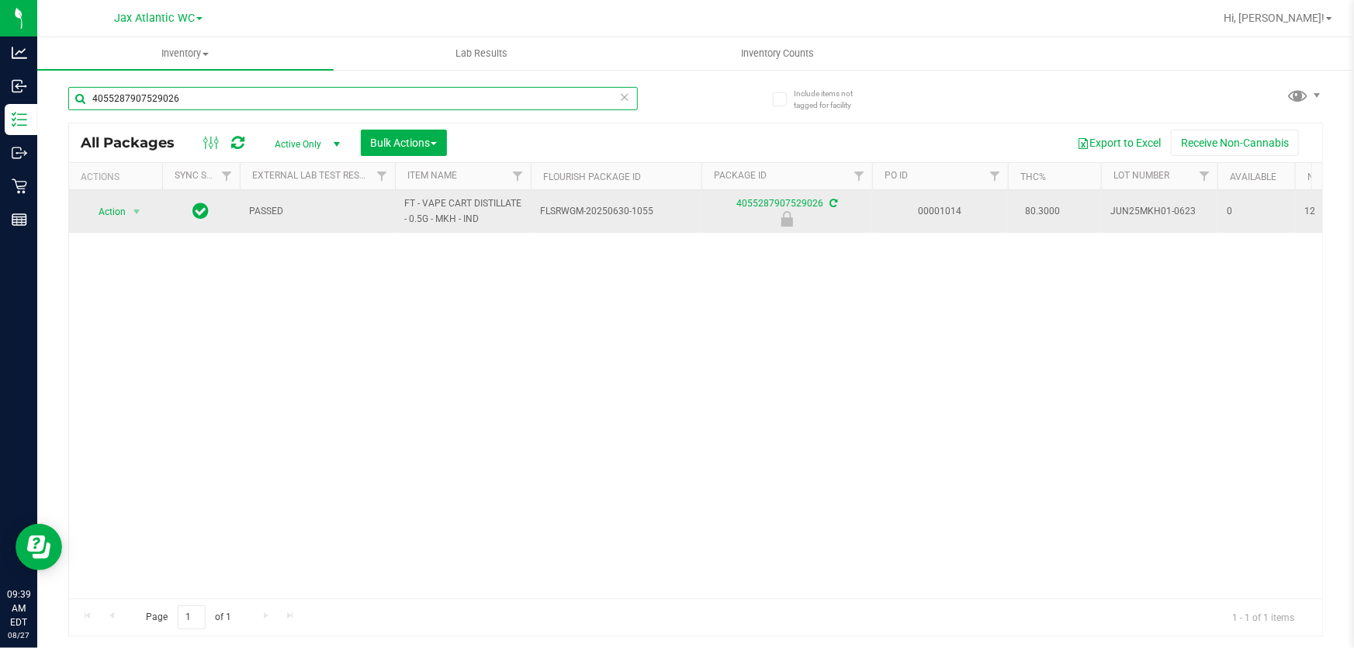
type input "4055287907529026"
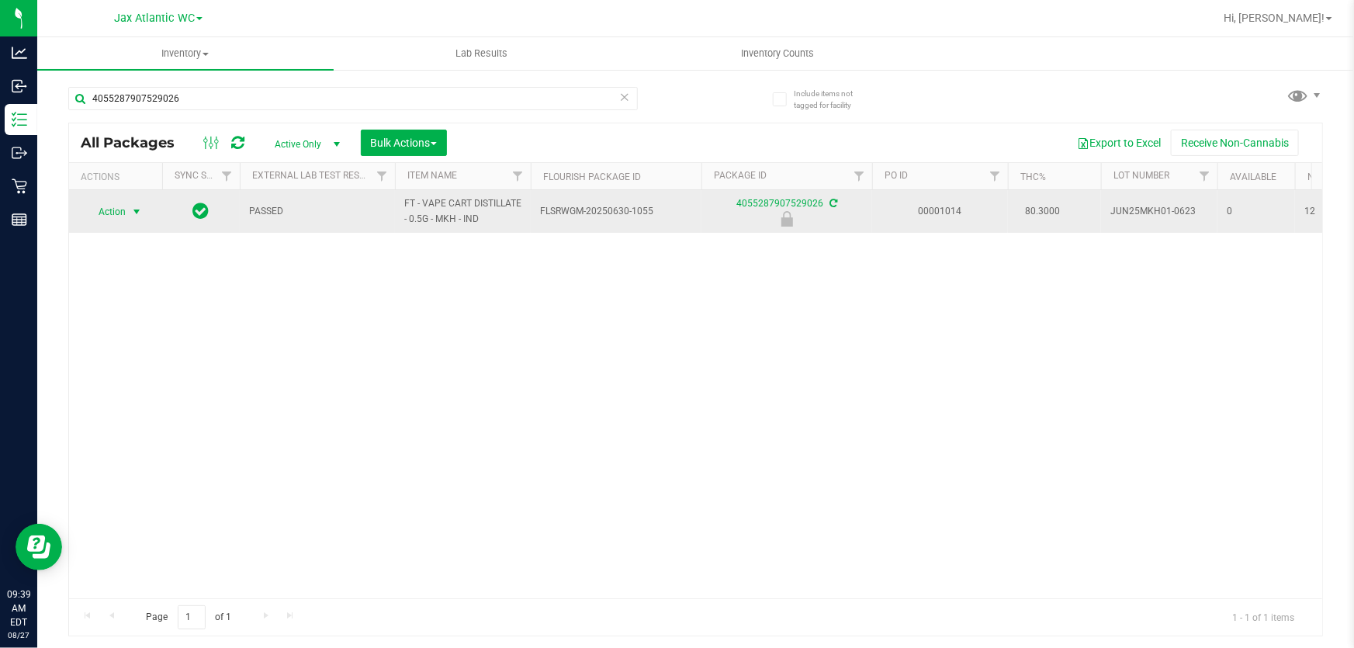
click at [113, 208] on span "Action" at bounding box center [106, 212] width 42 height 22
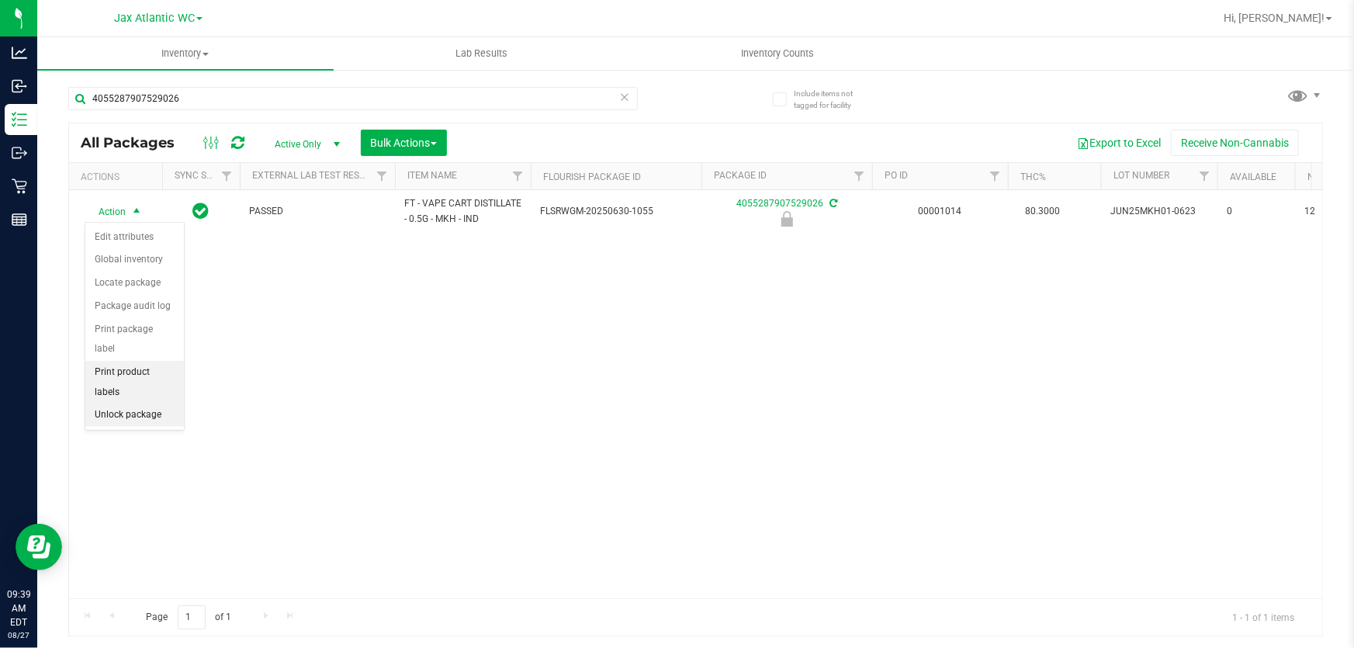
click at [140, 376] on li "Print product labels" at bounding box center [134, 382] width 99 height 43
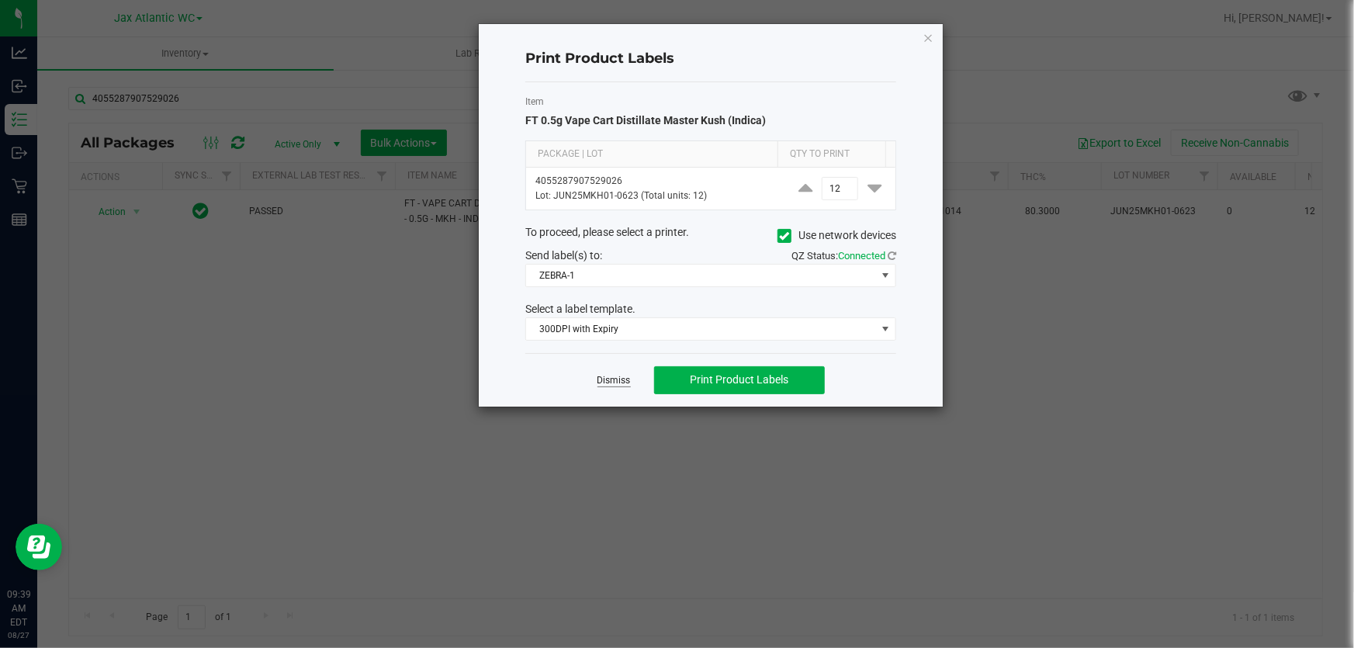
click at [597, 376] on div "Dismiss Print Product Labels" at bounding box center [710, 380] width 371 height 54
click at [605, 381] on link "Dismiss" at bounding box center [613, 380] width 33 height 13
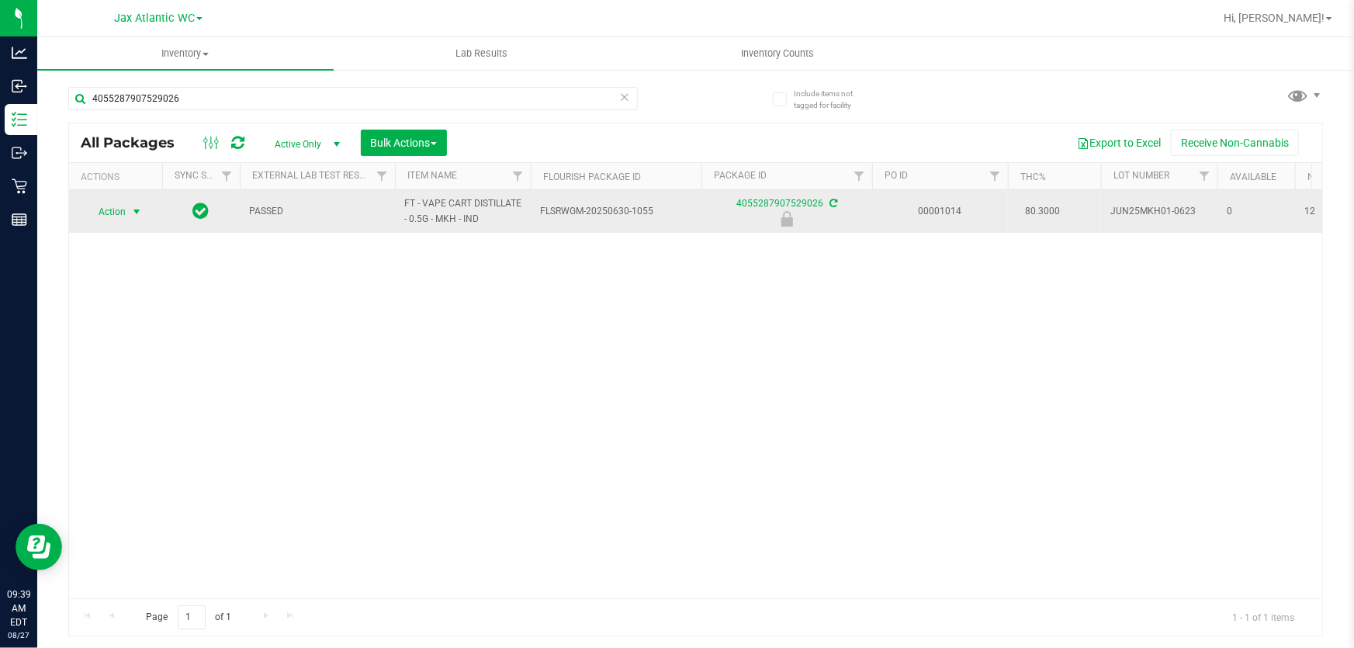
click at [114, 208] on span "Action" at bounding box center [106, 212] width 42 height 22
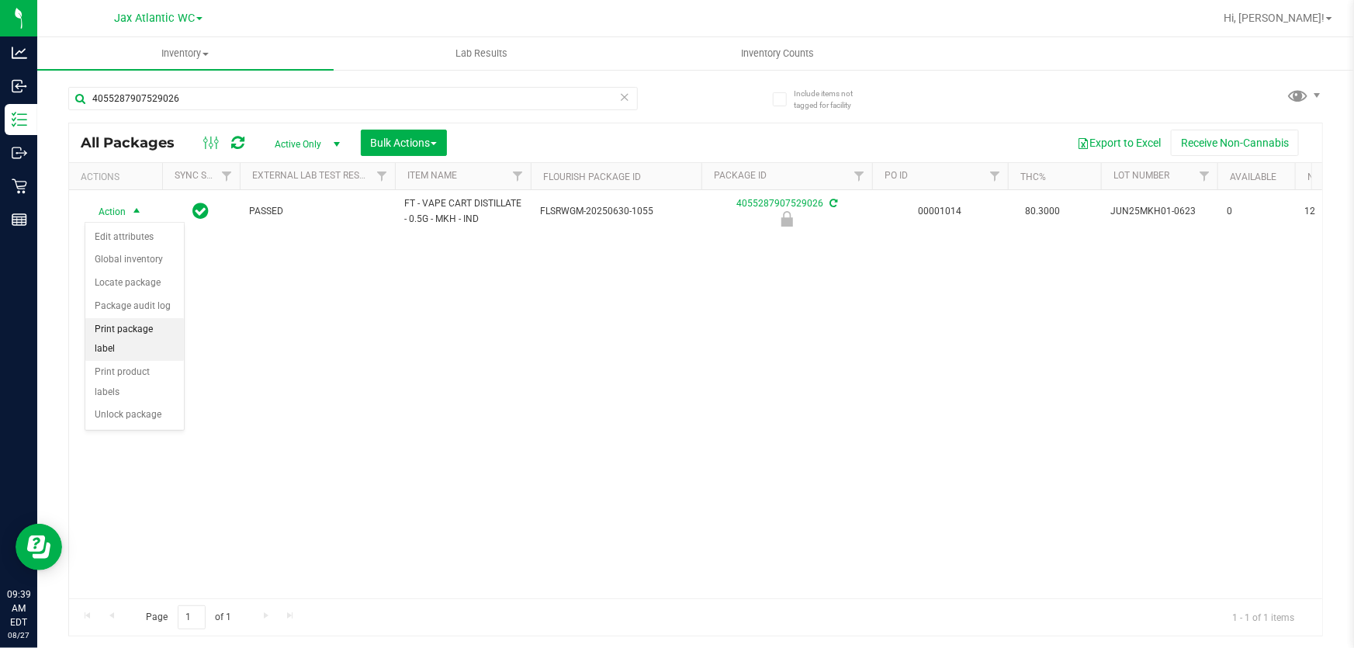
click at [147, 333] on li "Print package label" at bounding box center [134, 339] width 99 height 43
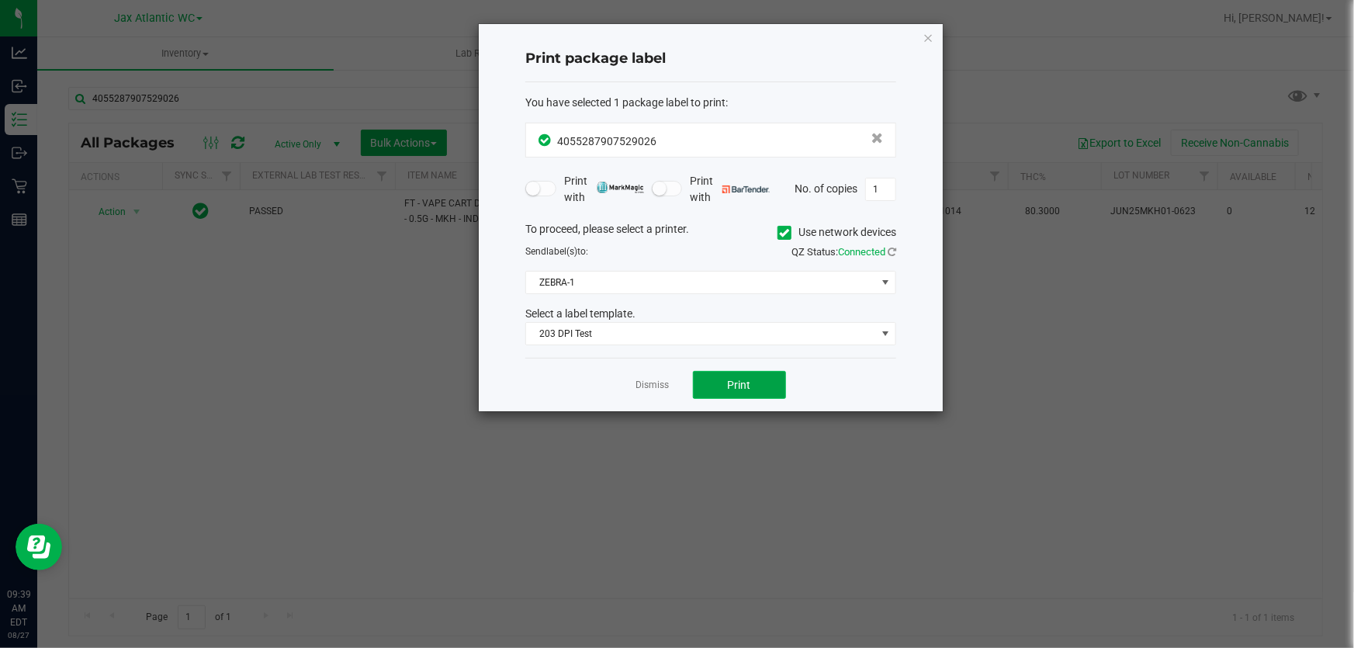
click at [744, 394] on button "Print" at bounding box center [739, 385] width 93 height 28
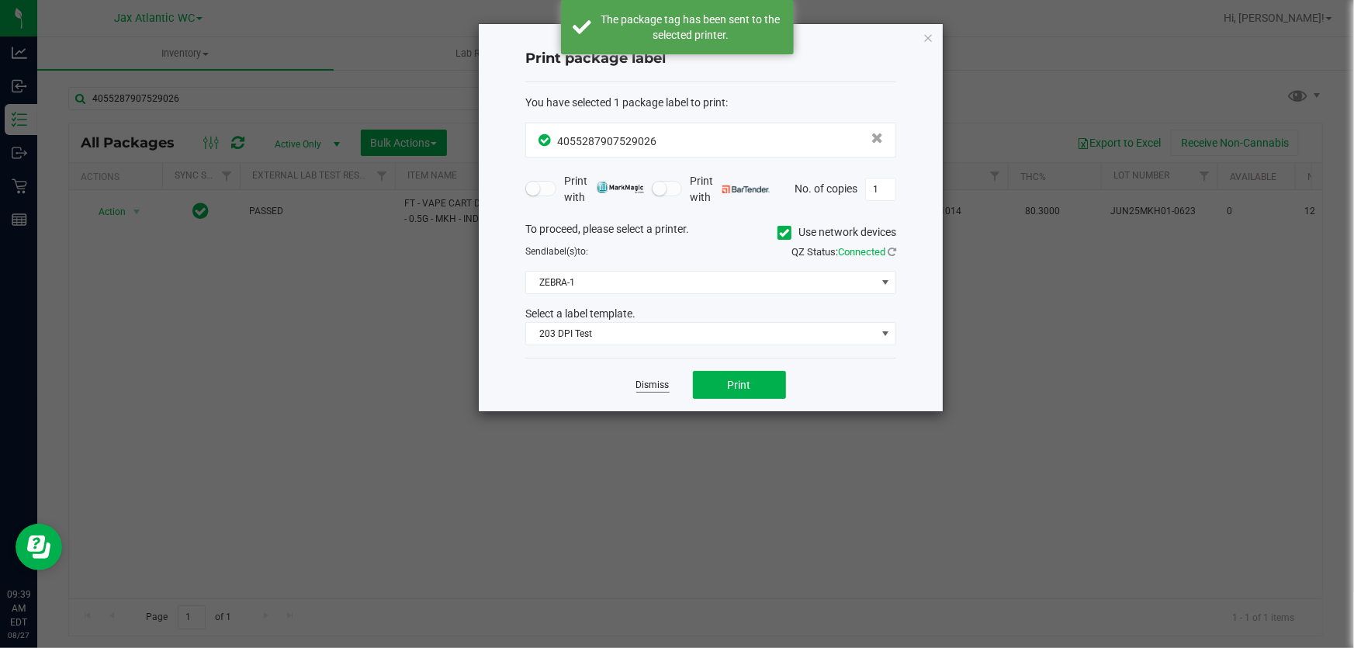
click at [636, 379] on link "Dismiss" at bounding box center [652, 385] width 33 height 13
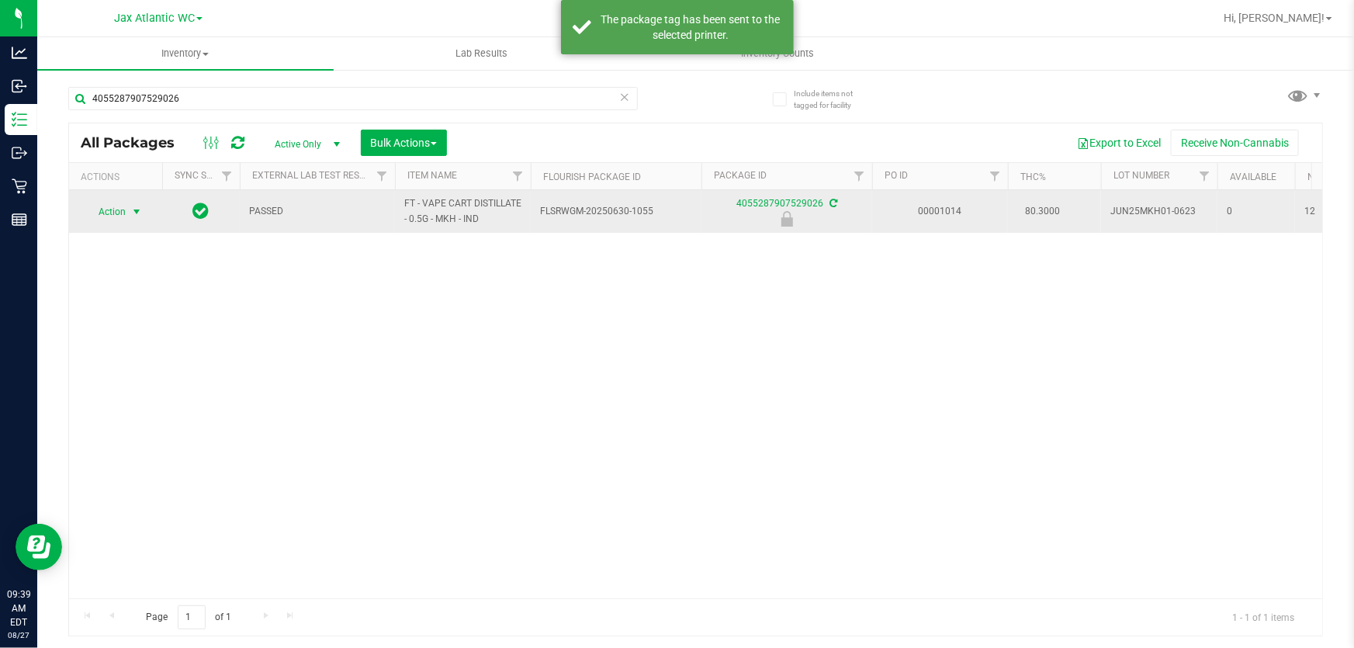
click at [121, 206] on span "Action" at bounding box center [106, 212] width 42 height 22
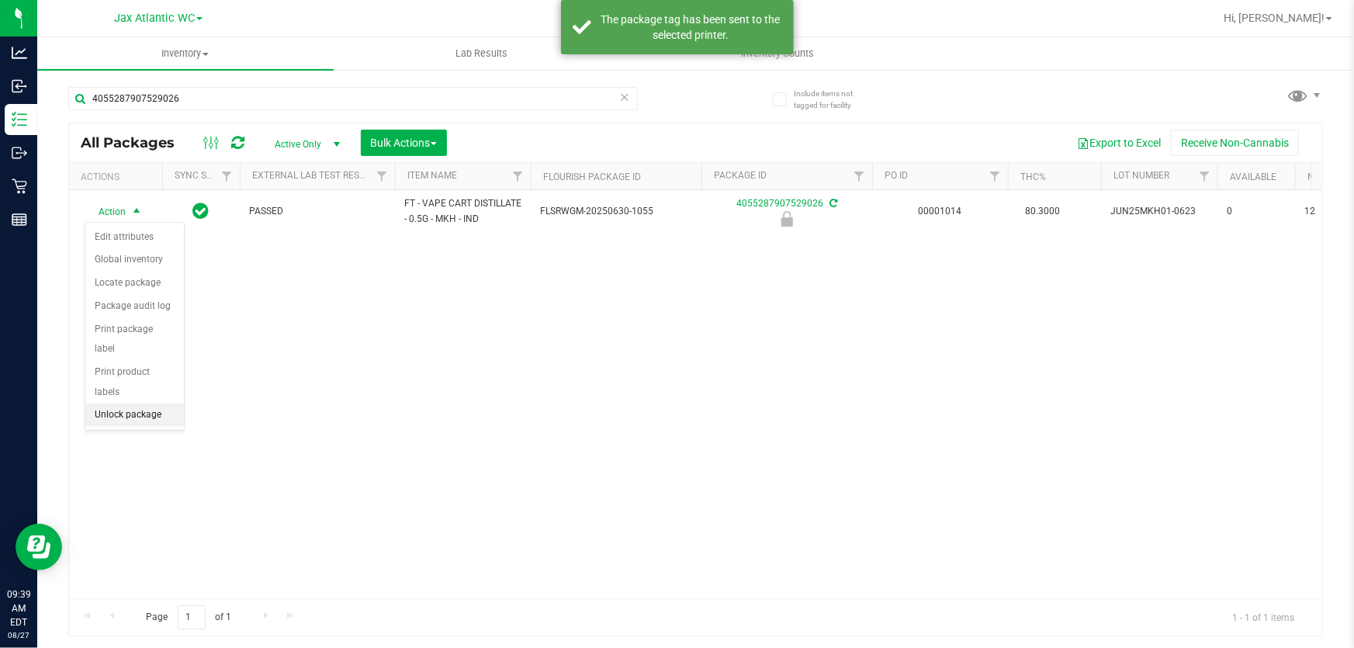
click at [144, 403] on li "Unlock package" at bounding box center [134, 414] width 99 height 23
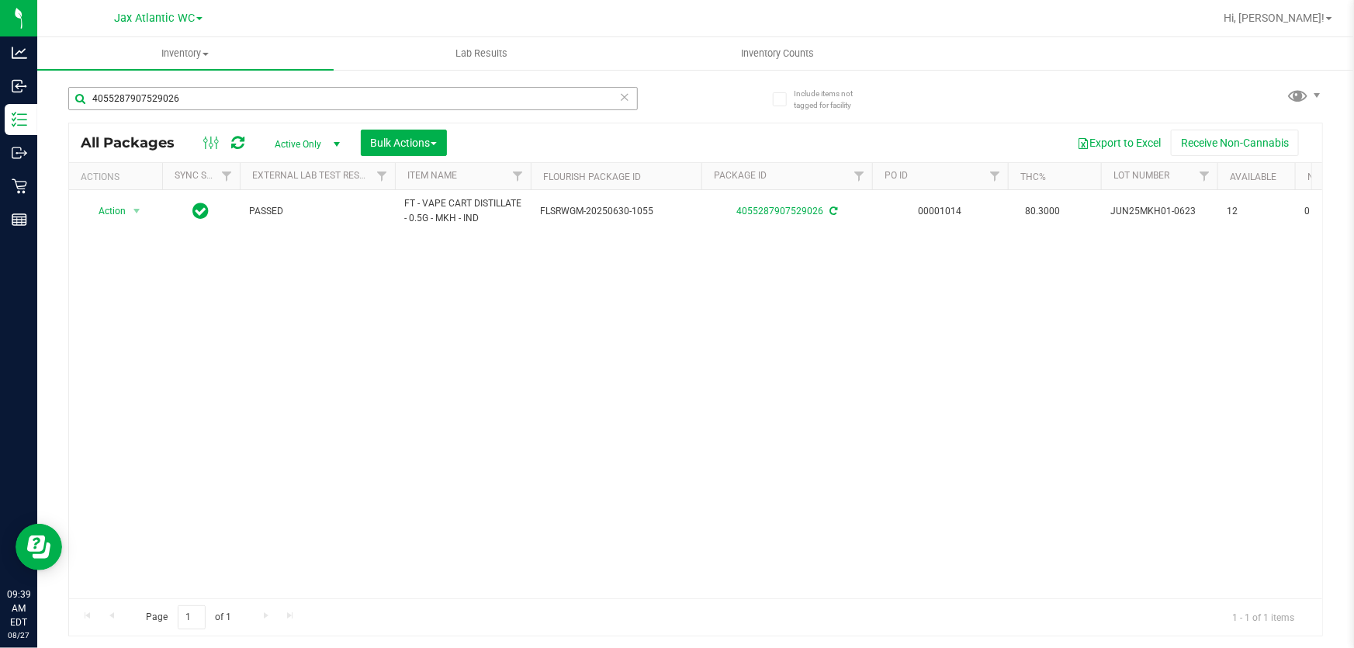
click at [632, 85] on div "4055287907529026" at bounding box center [382, 98] width 628 height 50
drag, startPoint x: 630, startPoint y: 88, endPoint x: 625, endPoint y: 99, distance: 11.8
click at [628, 93] on div "4055287907529026" at bounding box center [352, 98] width 569 height 23
click at [625, 99] on icon at bounding box center [624, 96] width 11 height 19
click at [175, 99] on input "text" at bounding box center [352, 98] width 569 height 23
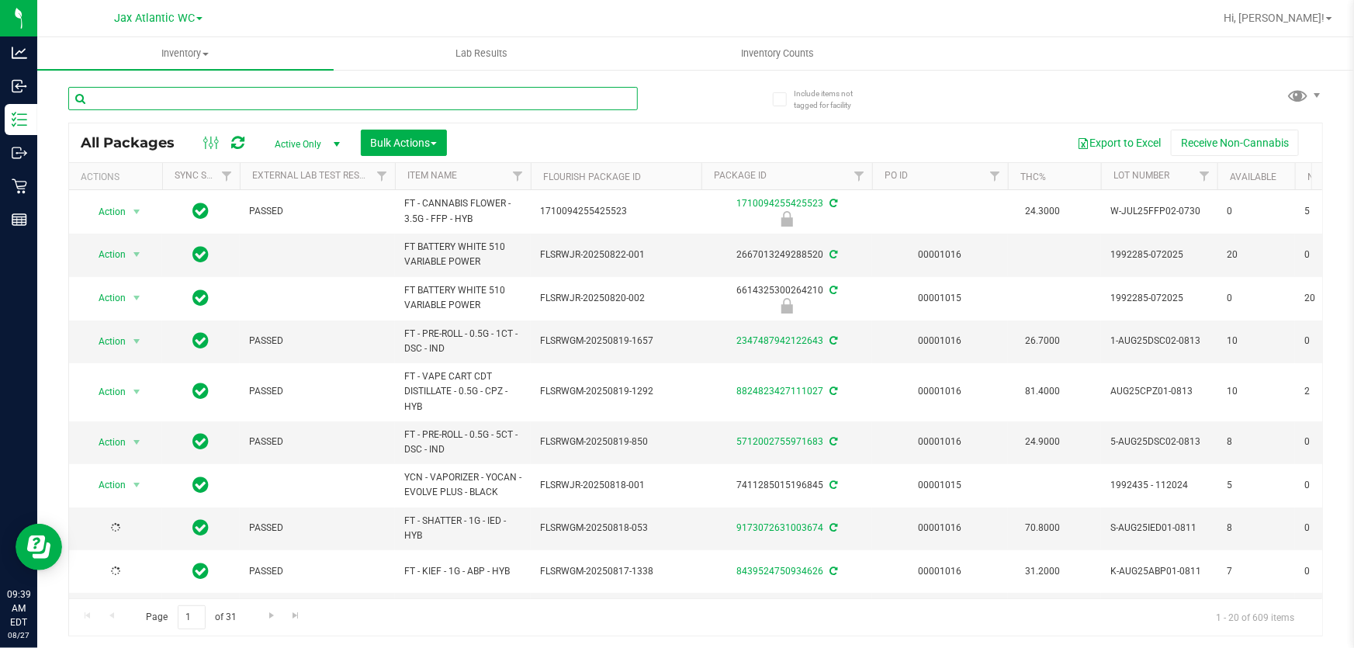
click at [175, 99] on input "text" at bounding box center [352, 98] width 569 height 23
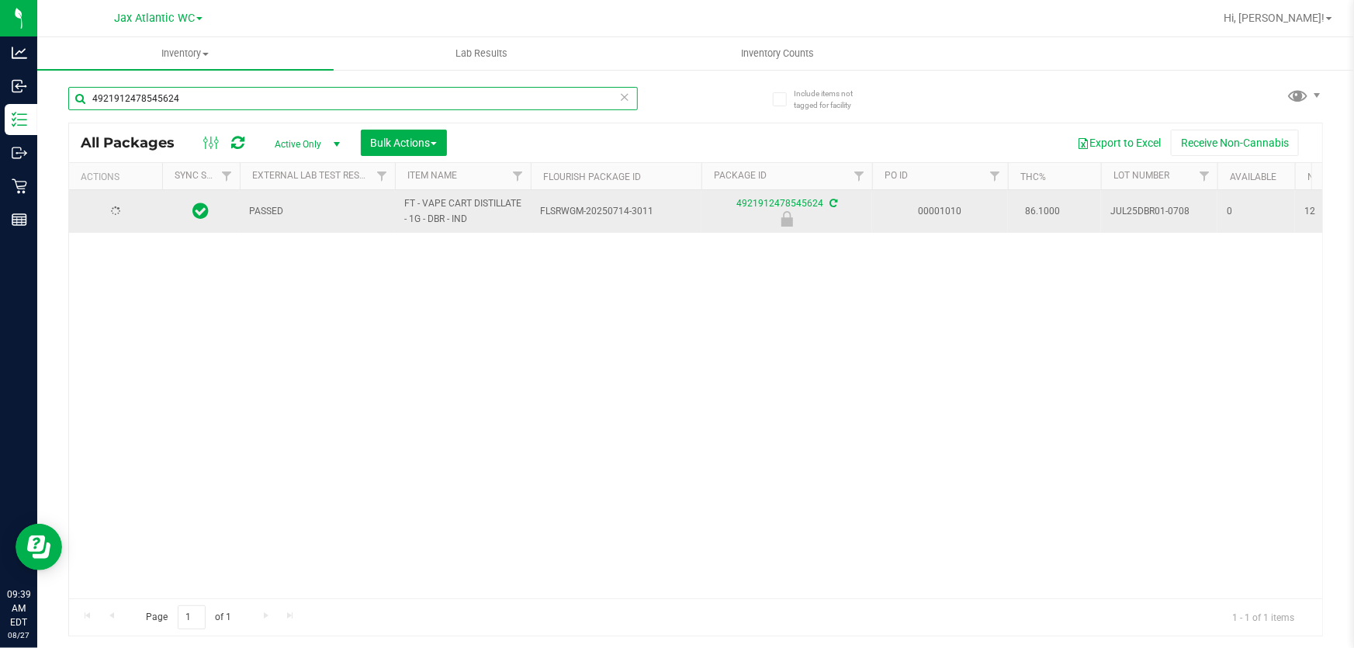
type input "4921912478545624"
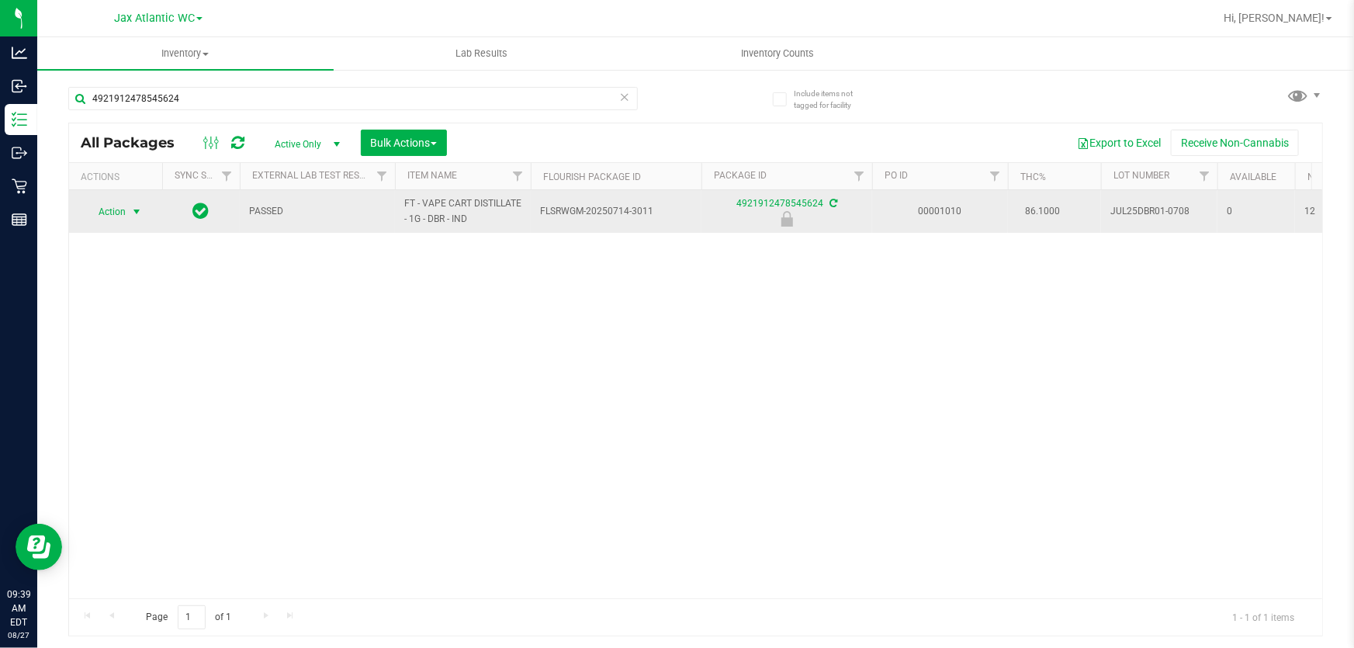
click at [115, 212] on span "Action" at bounding box center [106, 212] width 42 height 22
click at [105, 403] on li "Unlock package" at bounding box center [134, 414] width 99 height 23
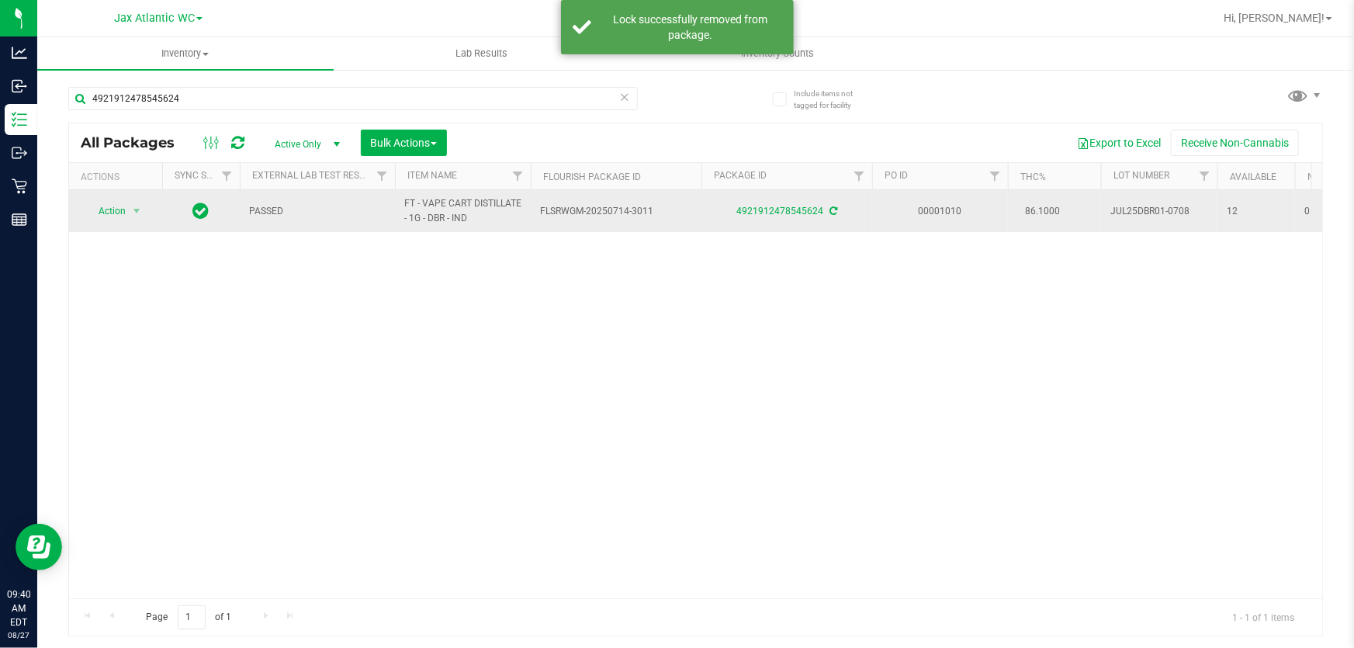
click at [113, 197] on td "Action Action Adjust qty Create package Edit attributes Global inventory Locate…" at bounding box center [115, 211] width 93 height 42
click at [111, 203] on span "Action" at bounding box center [106, 211] width 42 height 22
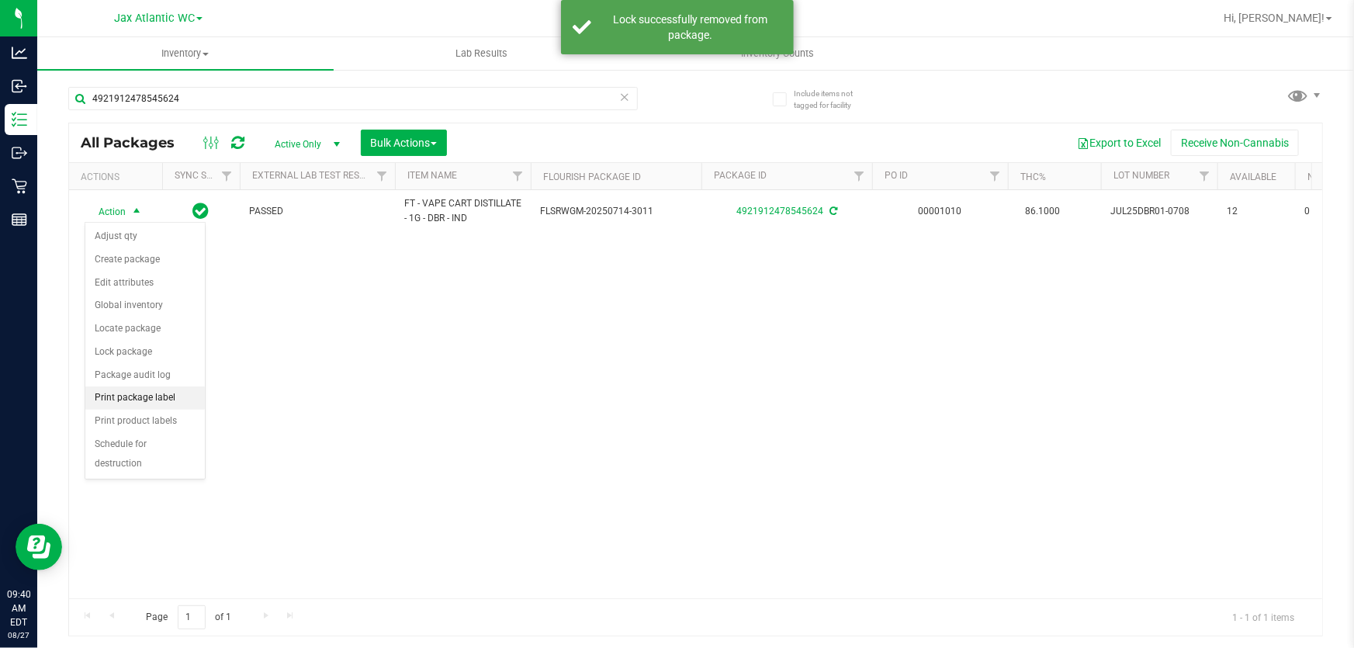
click at [149, 403] on li "Print package label" at bounding box center [144, 397] width 119 height 23
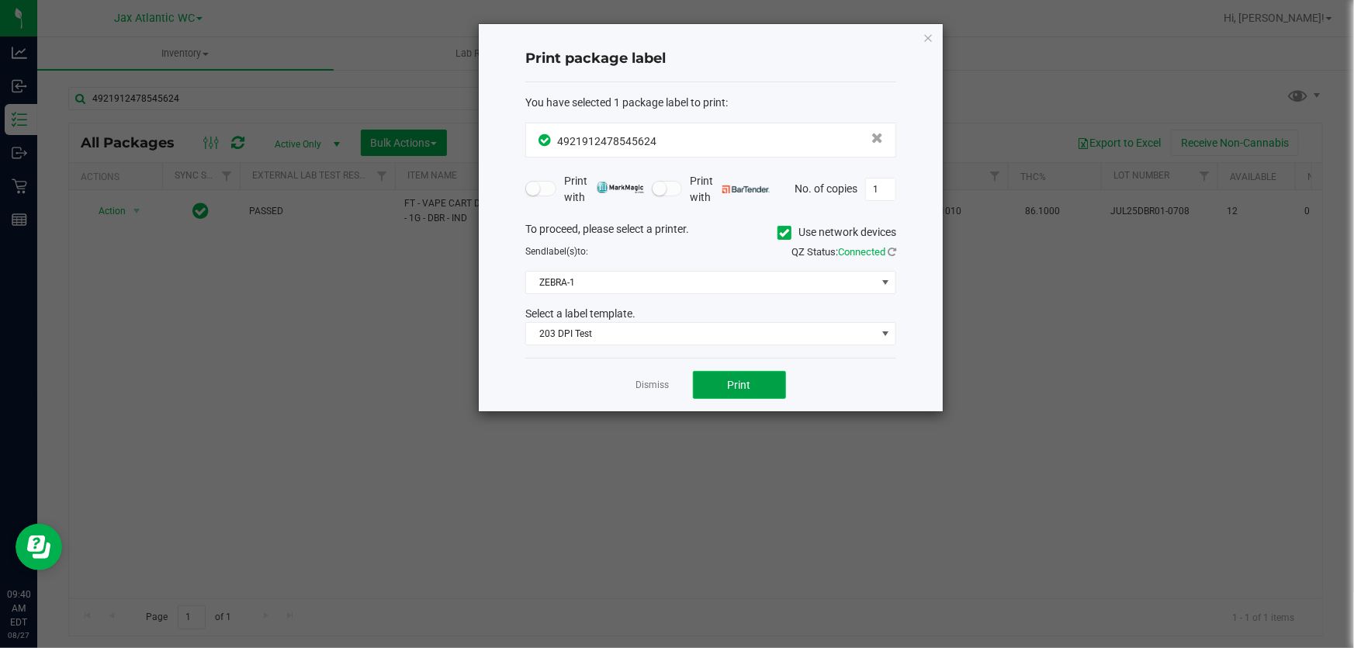
click at [725, 378] on button "Print" at bounding box center [739, 385] width 93 height 28
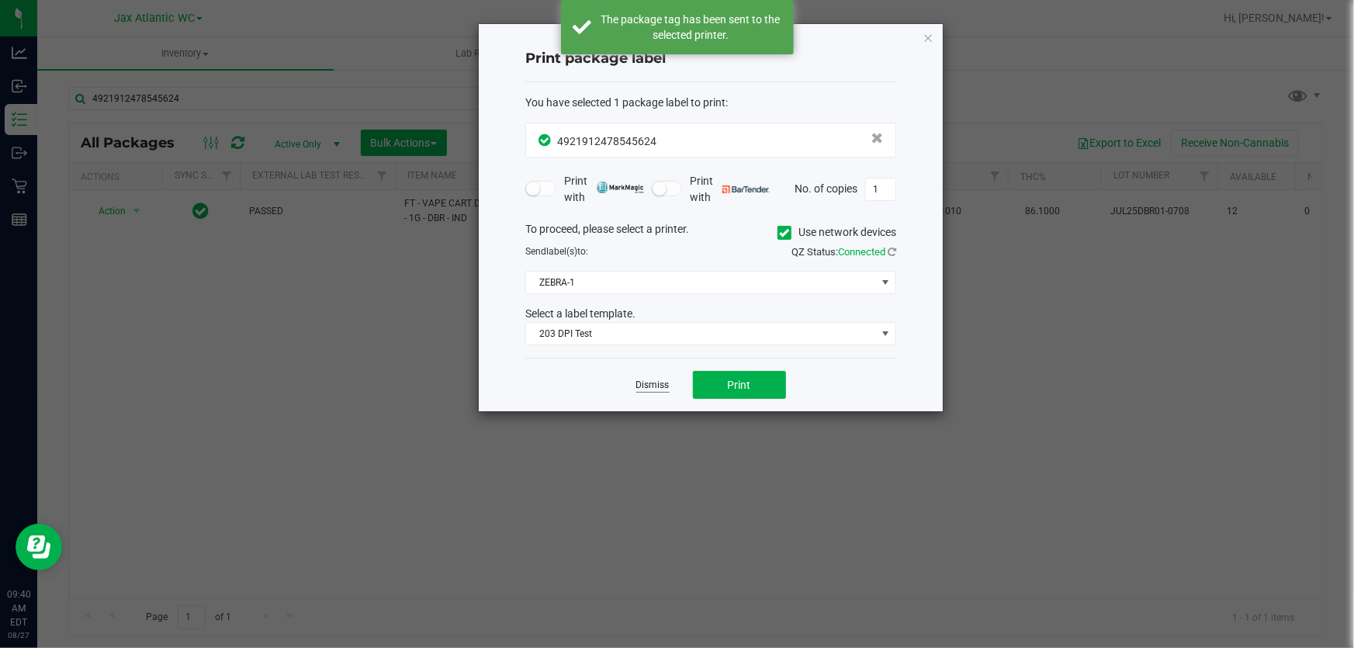
click at [653, 383] on link "Dismiss" at bounding box center [652, 385] width 33 height 13
